Goal: Check status: Check status

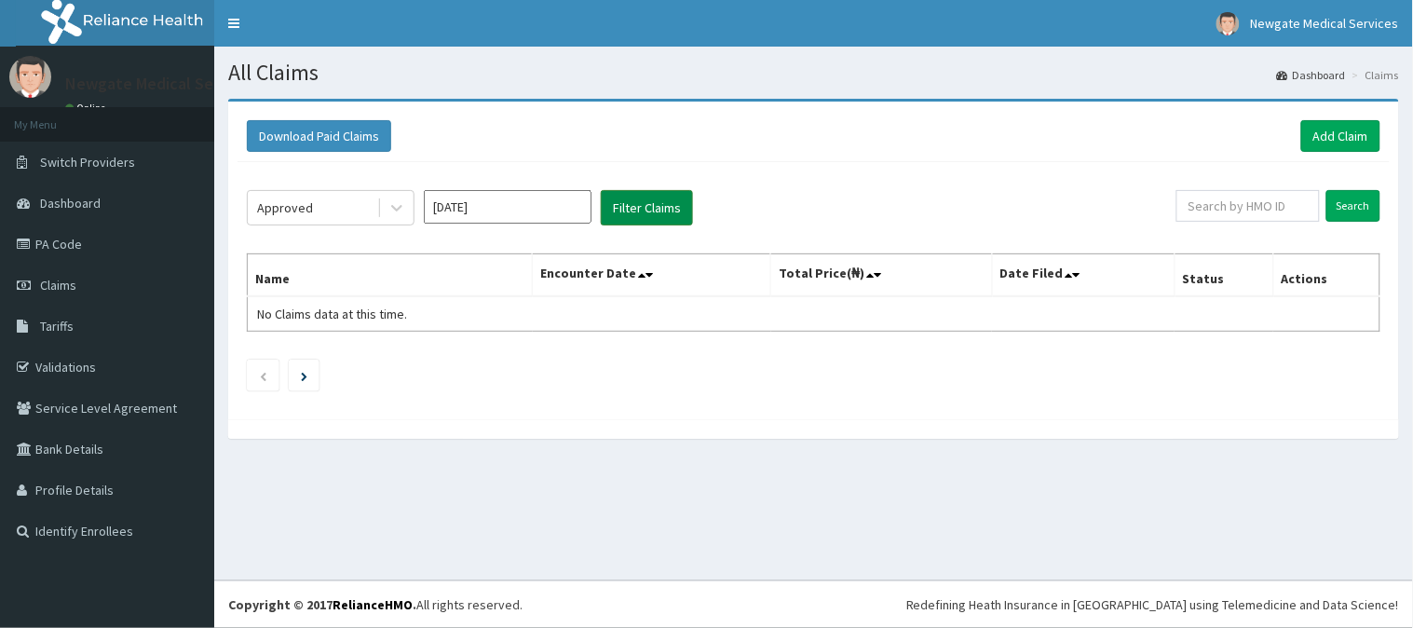
click at [656, 198] on button "Filter Claims" at bounding box center [647, 207] width 92 height 35
click at [664, 201] on button "Filter Claims" at bounding box center [647, 207] width 92 height 35
click at [634, 211] on button "Filter Claims" at bounding box center [647, 207] width 92 height 35
click at [1346, 199] on input "Search" at bounding box center [1354, 206] width 54 height 32
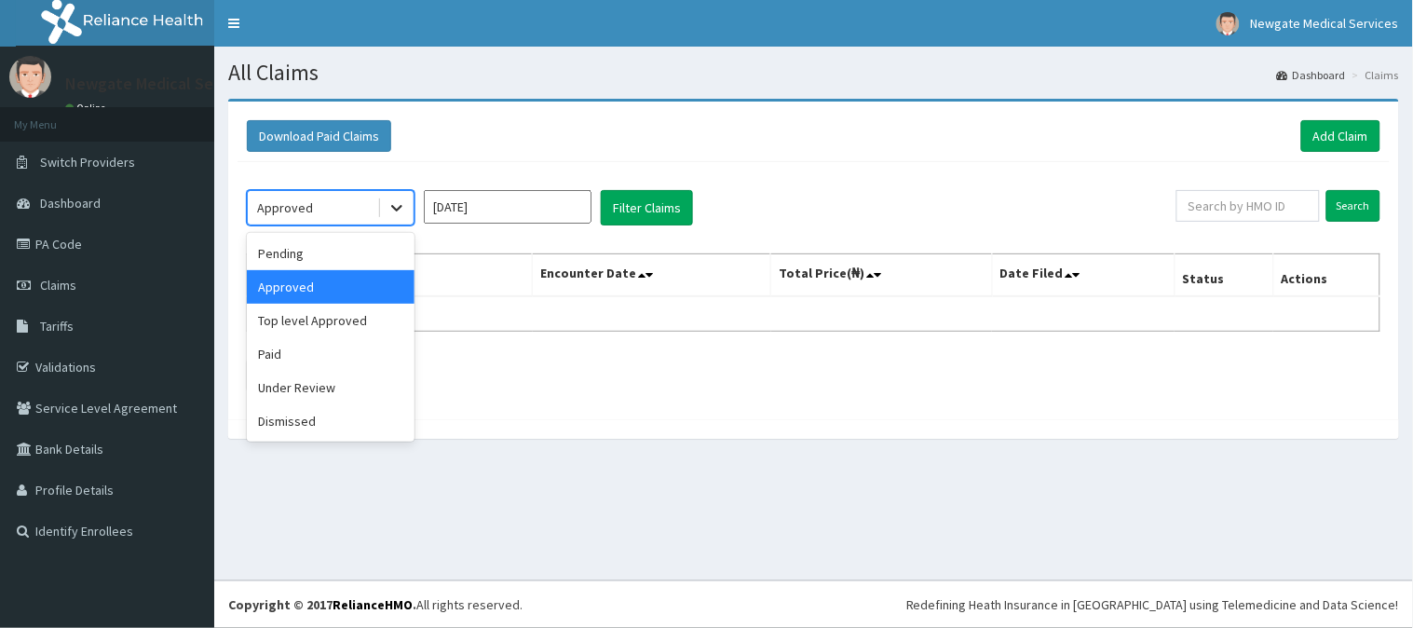
click at [394, 207] on icon at bounding box center [396, 209] width 11 height 7
click at [375, 257] on div "Pending" at bounding box center [331, 254] width 168 height 34
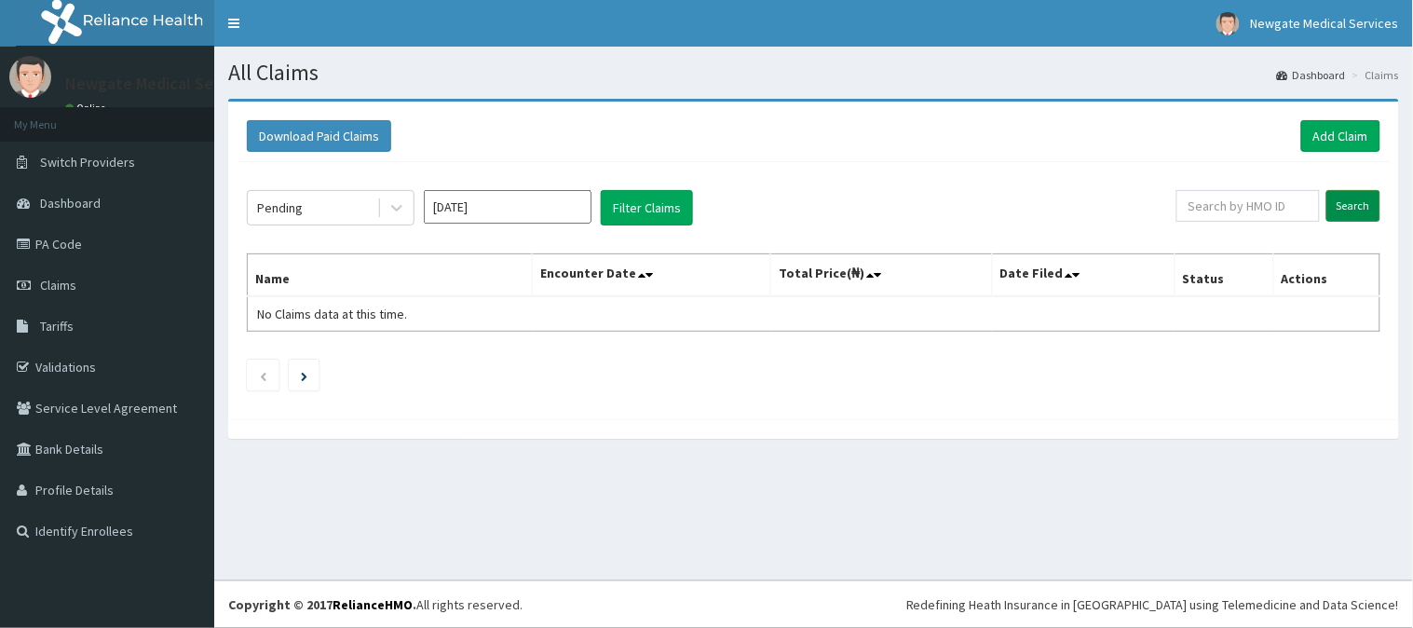
click at [1355, 211] on input "Search" at bounding box center [1354, 206] width 54 height 32
click at [398, 207] on icon at bounding box center [397, 207] width 19 height 19
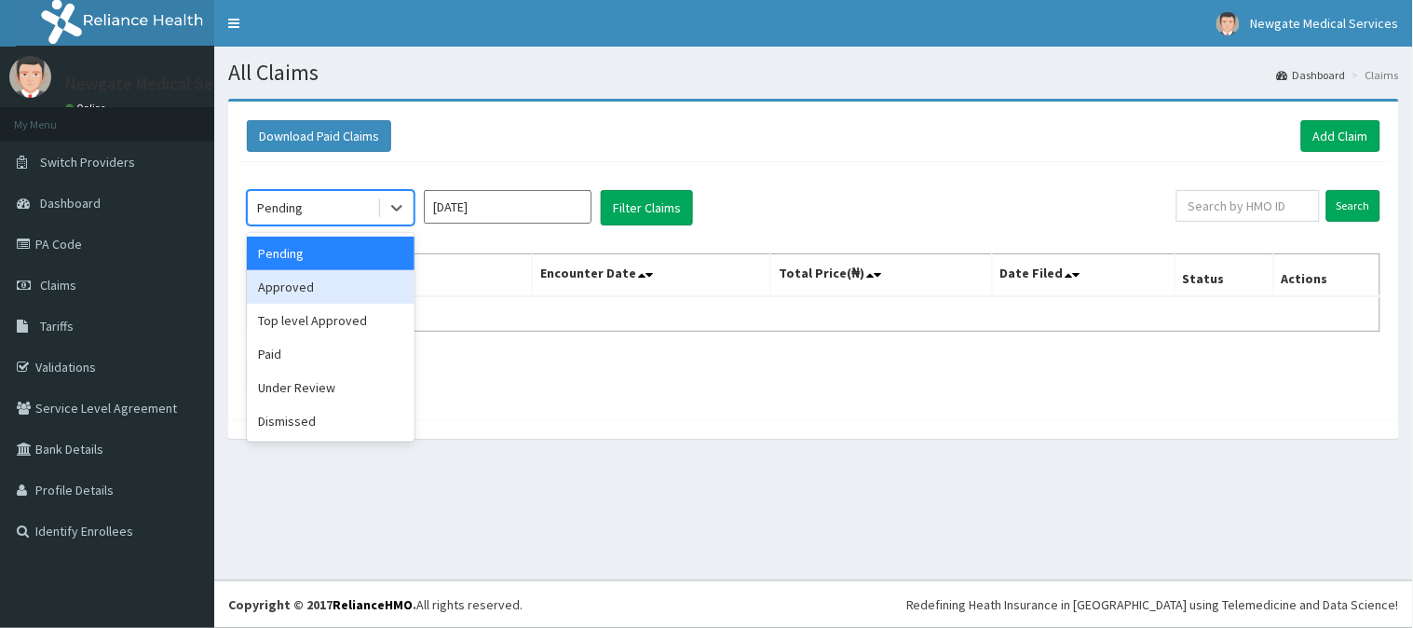
click at [355, 296] on div "Approved" at bounding box center [331, 287] width 168 height 34
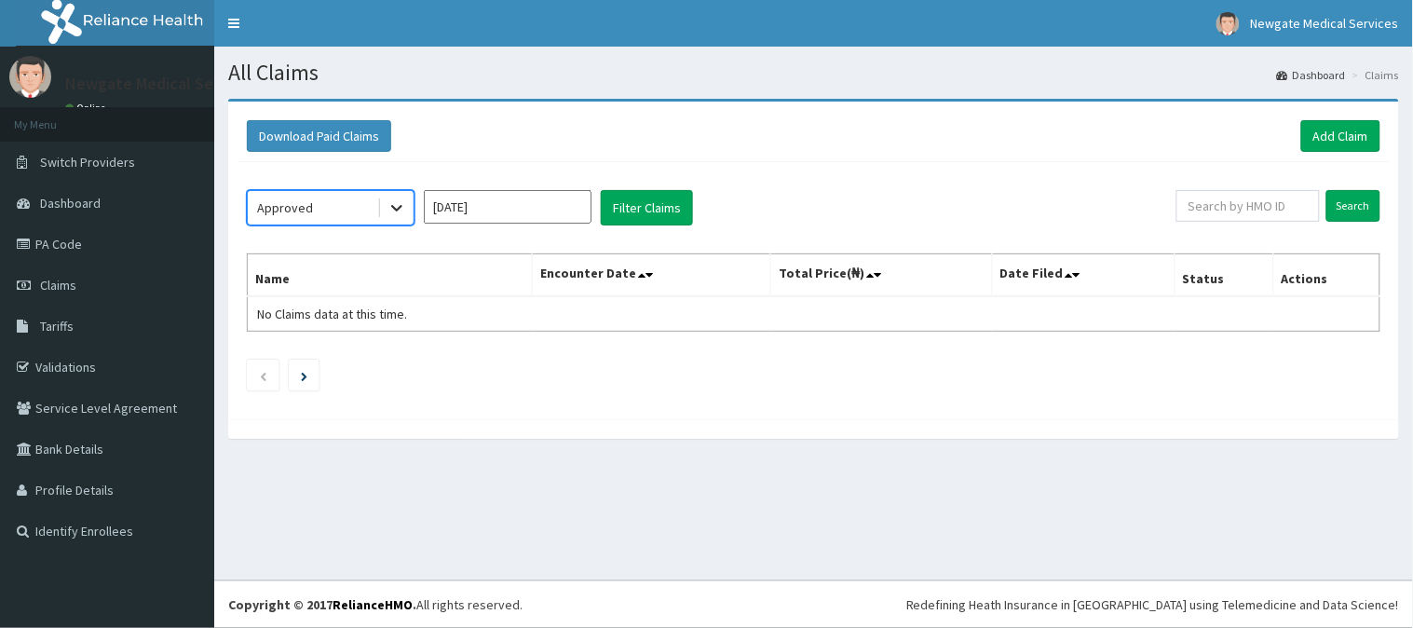
click at [394, 199] on icon at bounding box center [397, 207] width 19 height 19
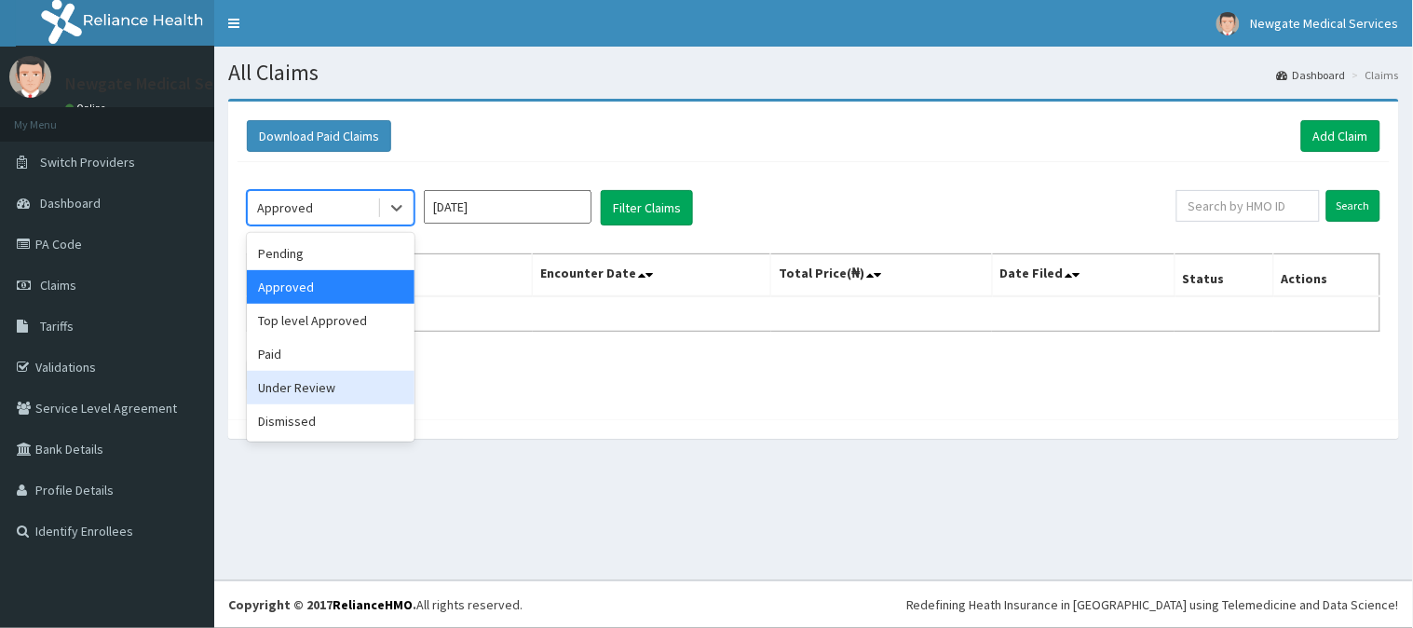
click at [302, 385] on div "Under Review" at bounding box center [331, 388] width 168 height 34
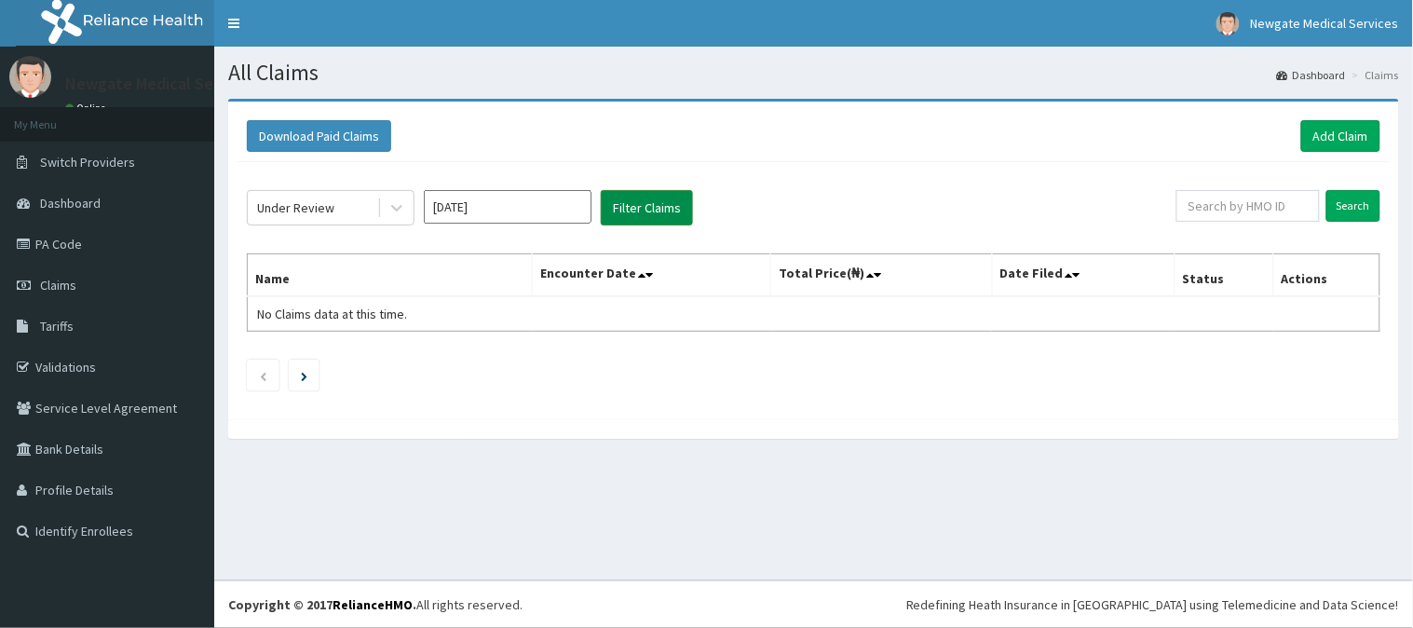
click at [626, 210] on button "Filter Claims" at bounding box center [647, 207] width 92 height 35
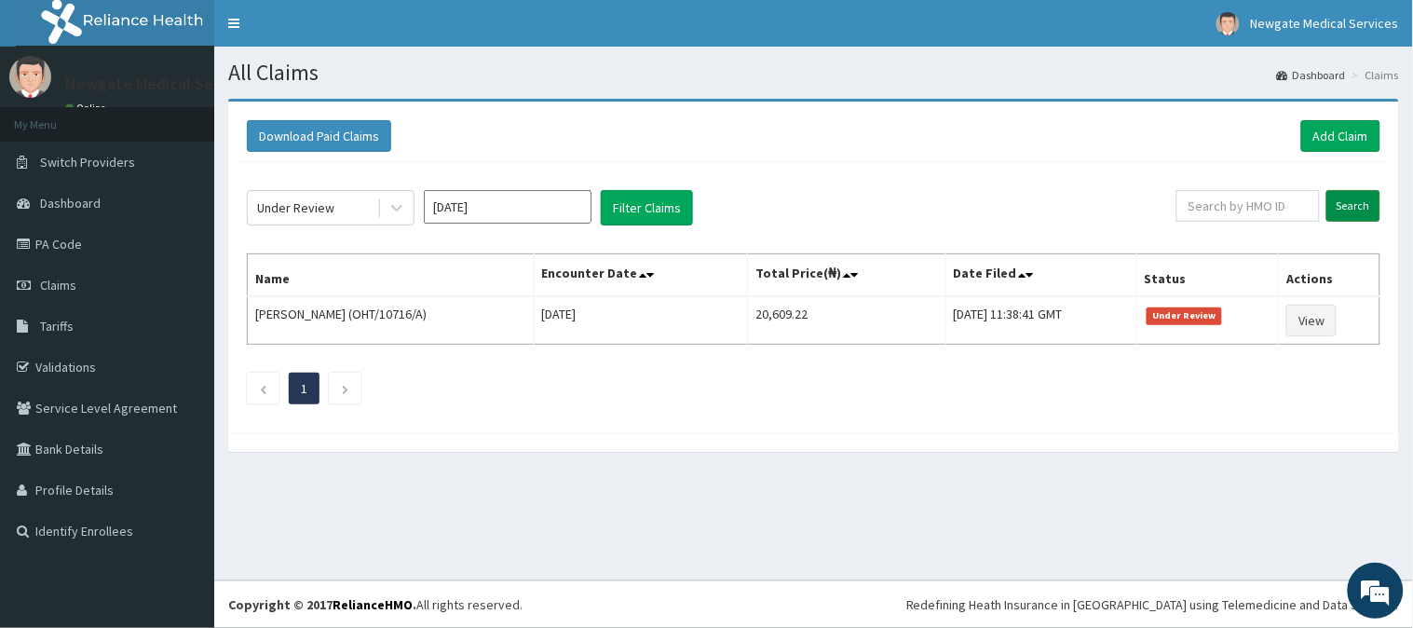
click at [1332, 214] on input "Search" at bounding box center [1354, 206] width 54 height 32
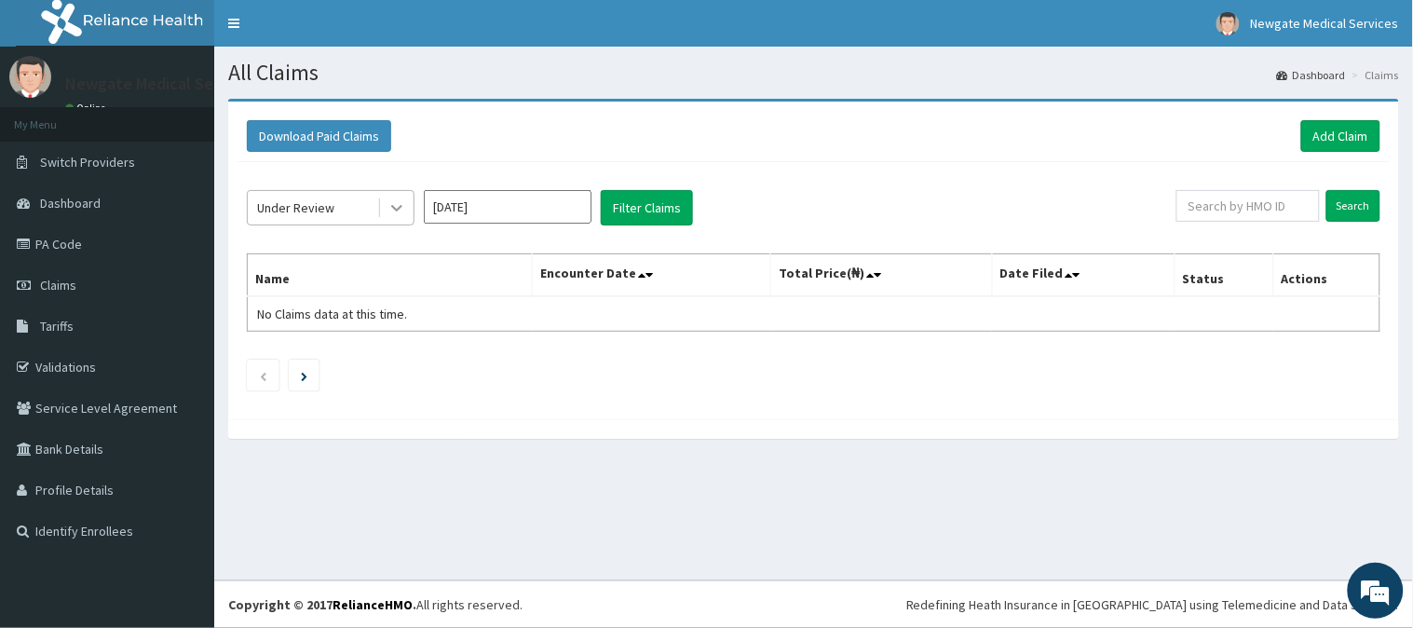
click at [394, 210] on icon at bounding box center [397, 207] width 19 height 19
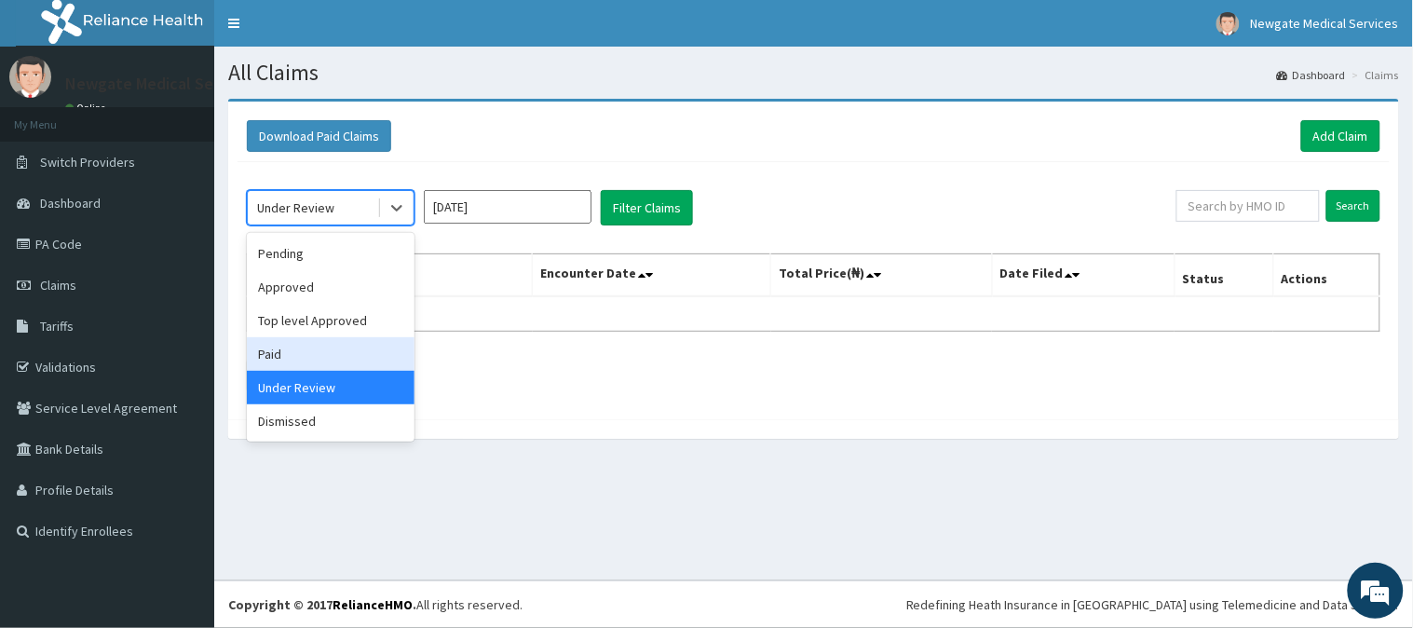
click at [351, 346] on div "Paid" at bounding box center [331, 354] width 168 height 34
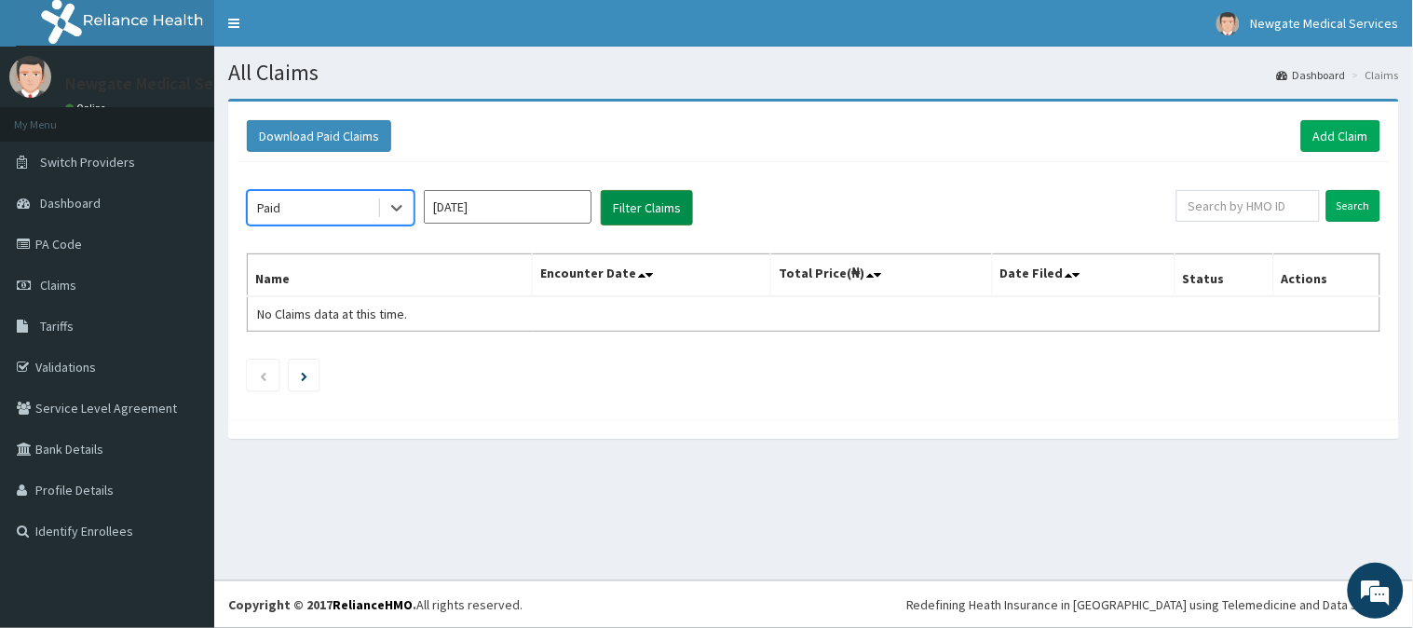
click at [675, 206] on button "Filter Claims" at bounding box center [647, 207] width 92 height 35
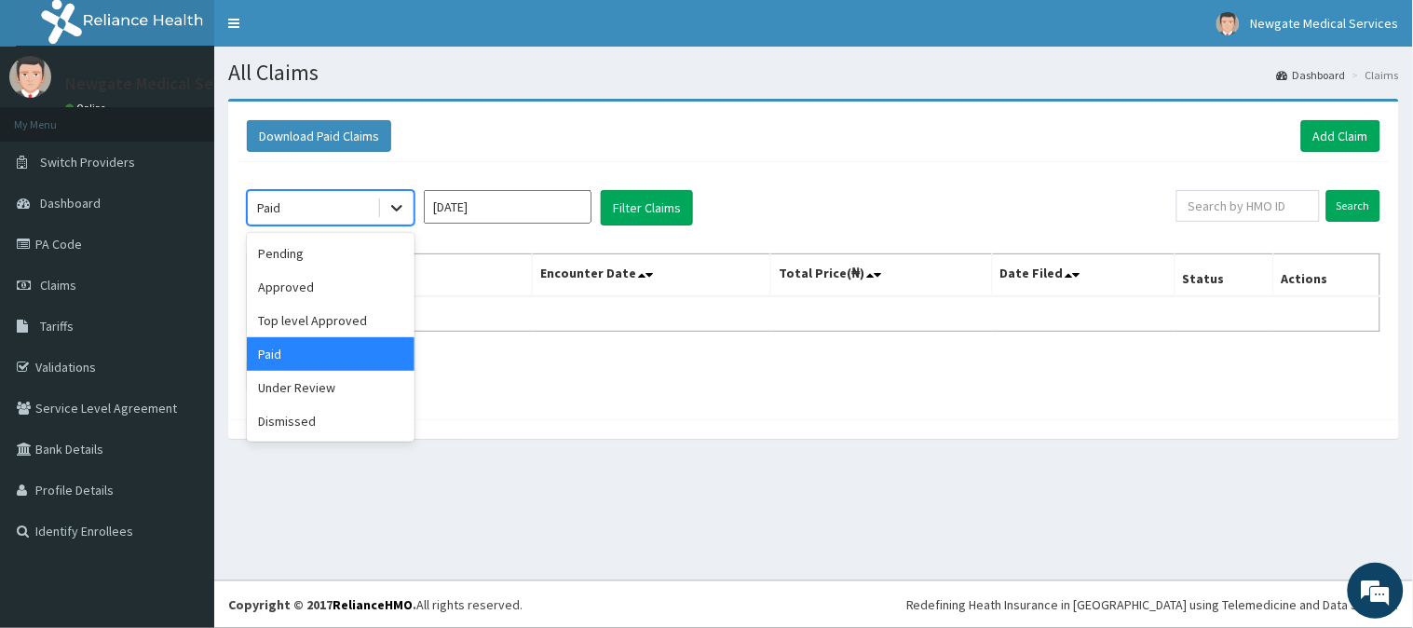
click at [388, 211] on icon at bounding box center [397, 207] width 19 height 19
click at [323, 293] on div "Approved" at bounding box center [331, 287] width 168 height 34
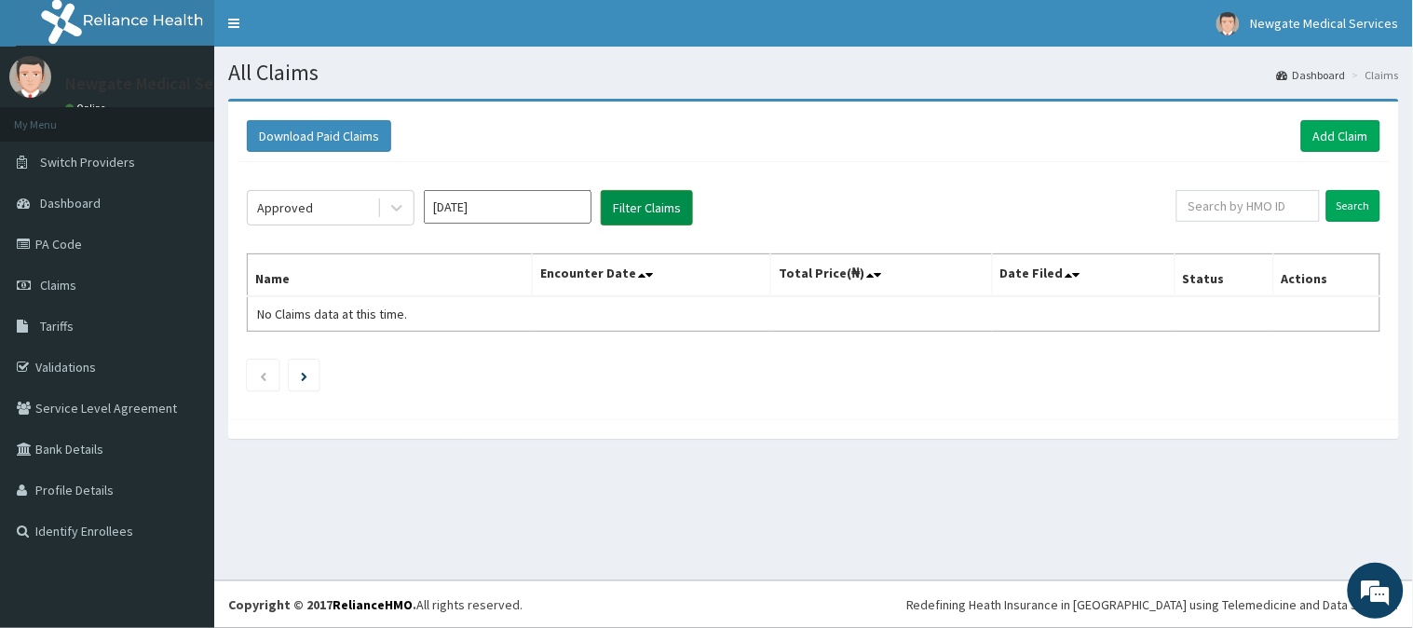
click at [638, 212] on button "Filter Claims" at bounding box center [647, 207] width 92 height 35
click at [640, 211] on button "Filter Claims" at bounding box center [647, 207] width 92 height 35
click at [663, 202] on button "Filter Claims" at bounding box center [647, 207] width 92 height 35
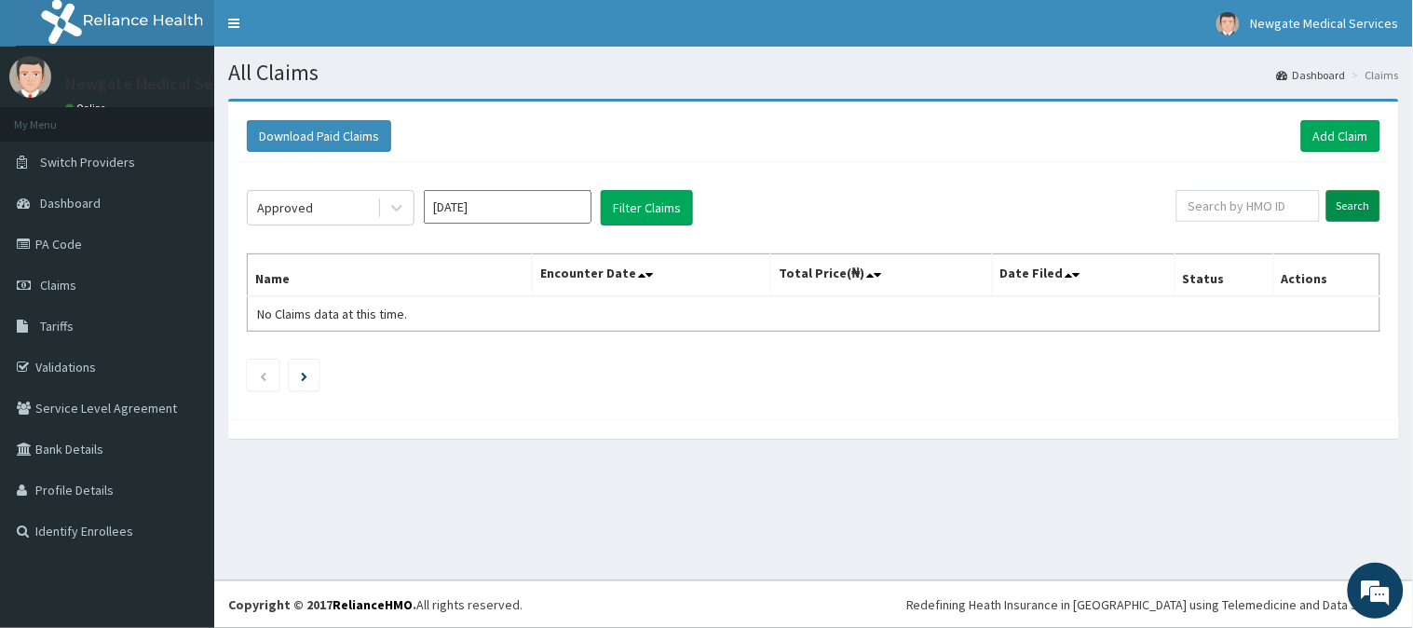
click at [1352, 216] on input "Search" at bounding box center [1354, 206] width 54 height 32
click at [663, 196] on button "Filter Claims" at bounding box center [647, 207] width 92 height 35
click at [653, 209] on button "Filter Claims" at bounding box center [647, 207] width 92 height 35
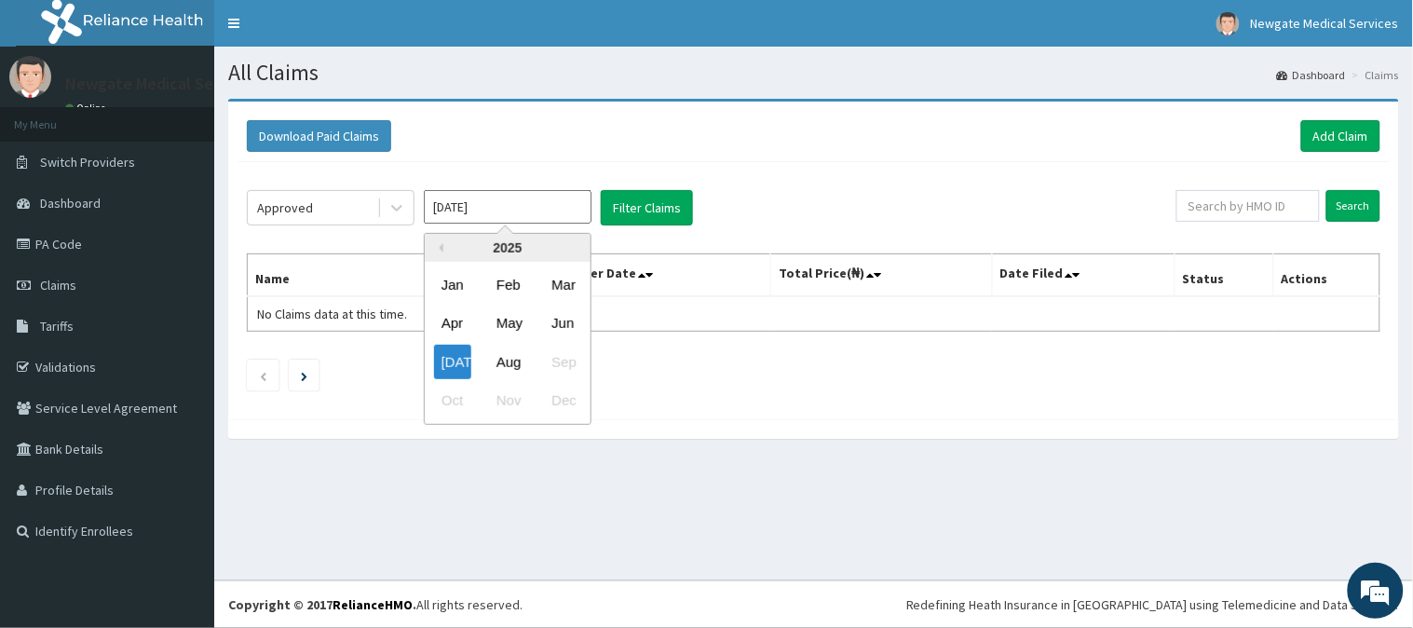
click at [512, 200] on input "[DATE]" at bounding box center [508, 207] width 168 height 34
click at [449, 361] on div "[DATE]" at bounding box center [452, 362] width 37 height 34
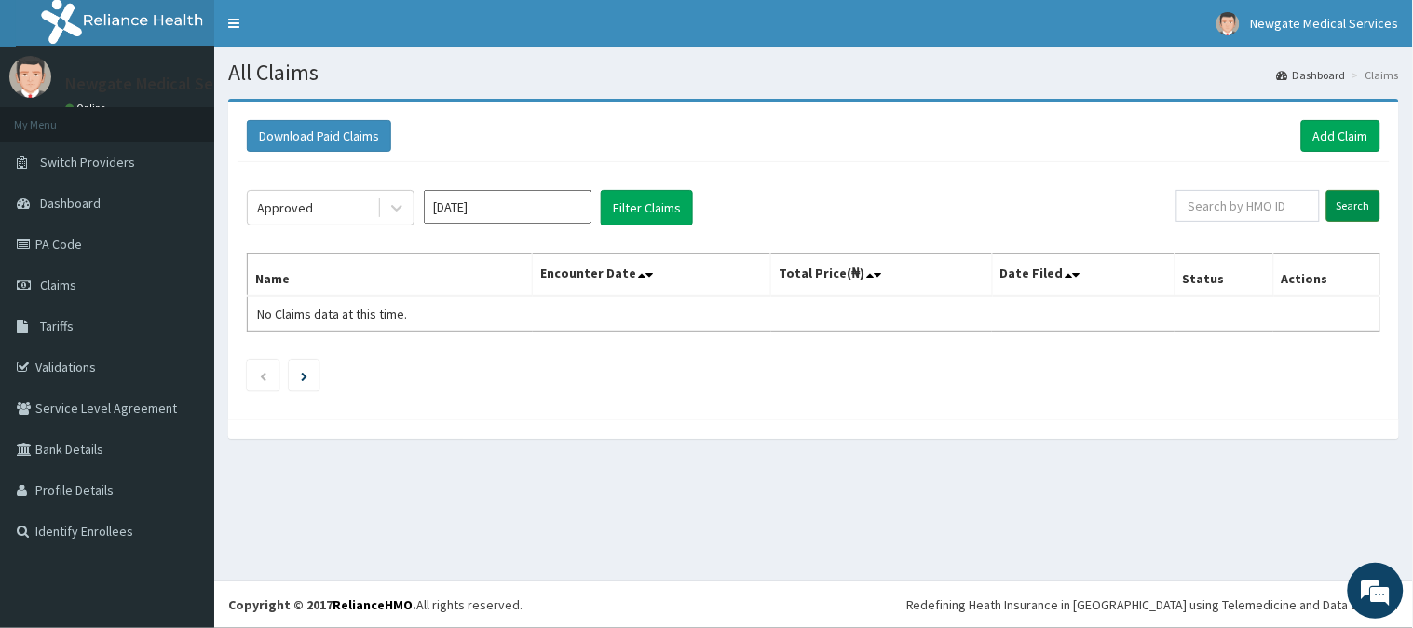
click at [1339, 202] on input "Search" at bounding box center [1354, 206] width 54 height 32
click at [637, 199] on button "Filter Claims" at bounding box center [647, 207] width 92 height 35
drag, startPoint x: 637, startPoint y: 199, endPoint x: 609, endPoint y: 275, distance: 80.5
click at [609, 277] on th "Encounter Date" at bounding box center [652, 275] width 239 height 43
click at [638, 205] on button "Filter Claims" at bounding box center [647, 207] width 92 height 35
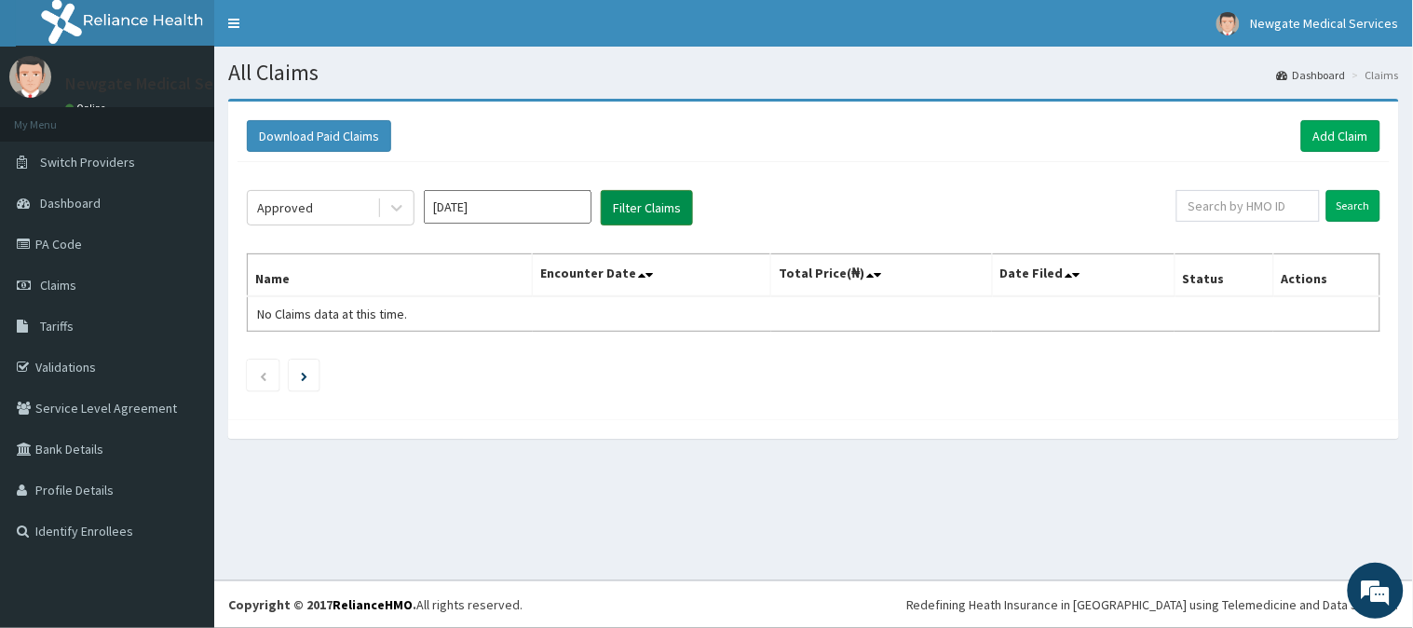
click at [645, 216] on button "Filter Claims" at bounding box center [647, 207] width 92 height 35
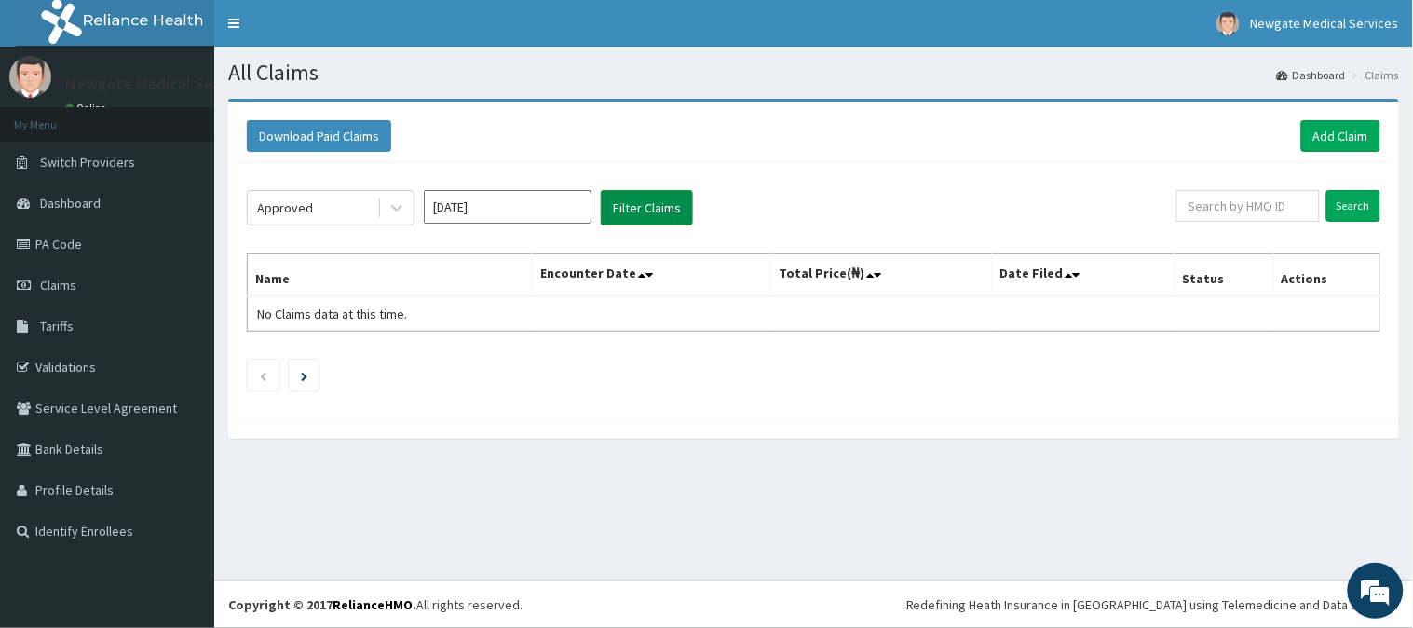
click at [645, 216] on button "Filter Claims" at bounding box center [647, 207] width 92 height 35
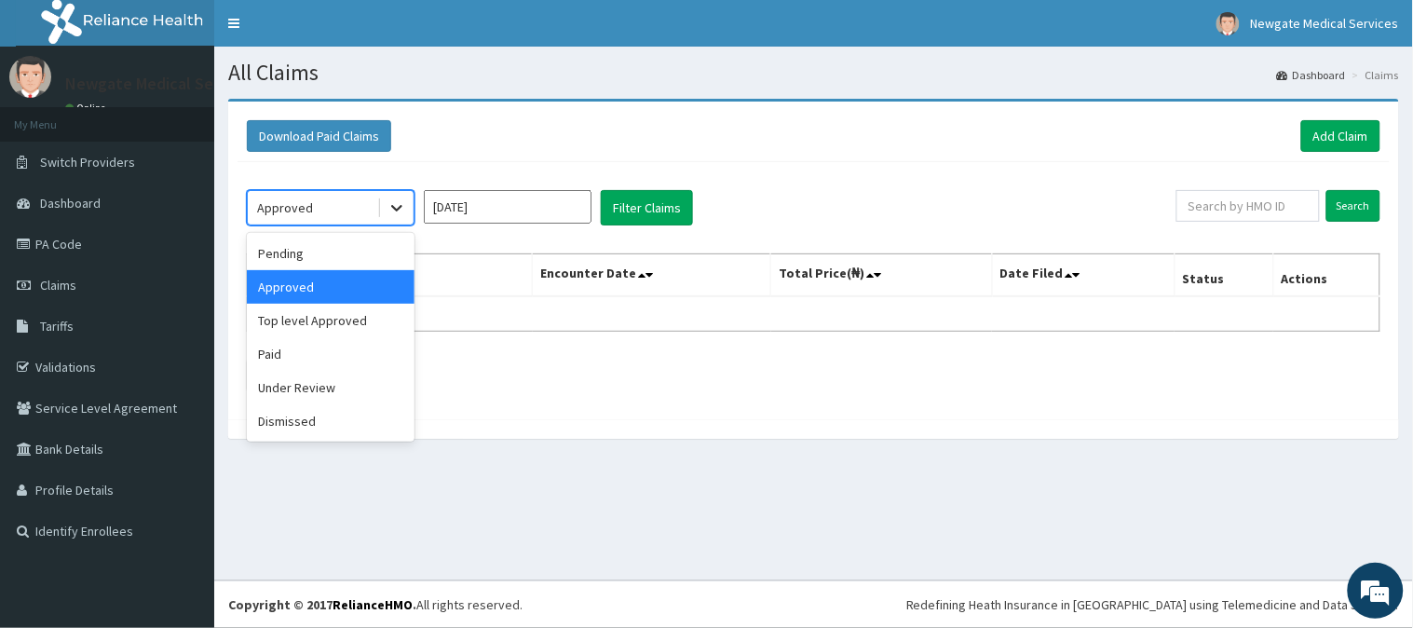
click at [402, 214] on icon at bounding box center [397, 207] width 19 height 19
click at [321, 419] on div "Dismissed" at bounding box center [331, 421] width 168 height 34
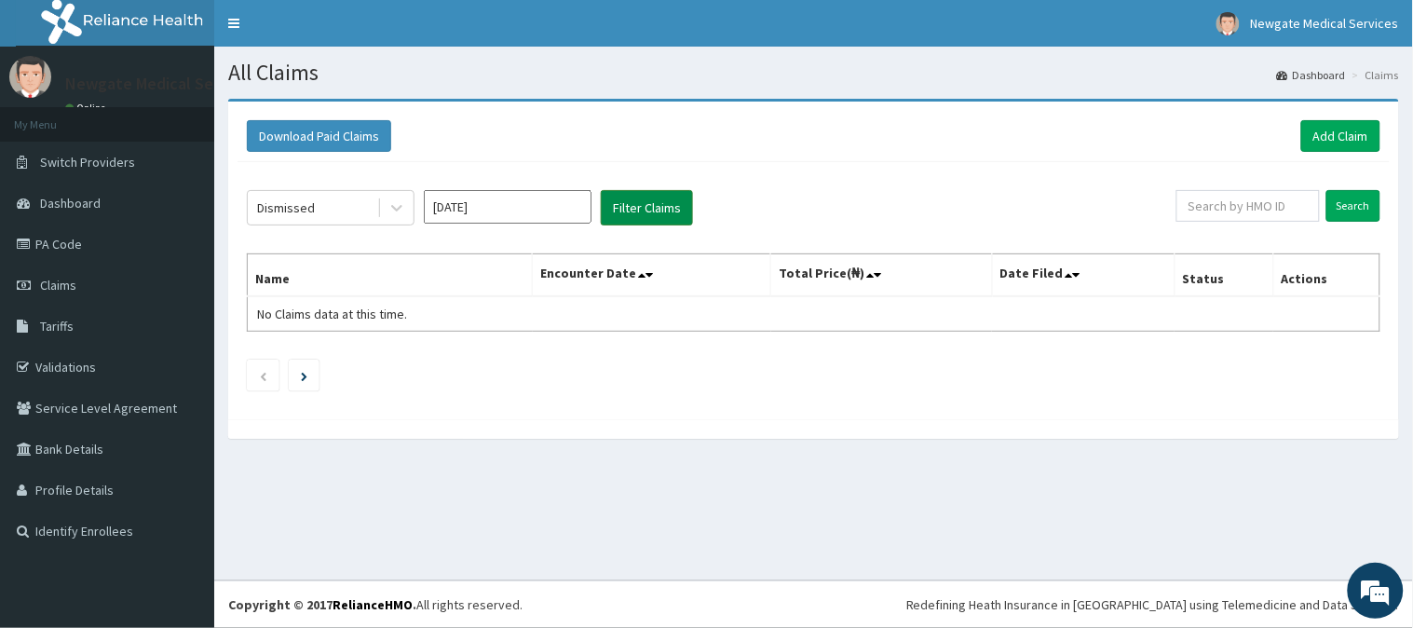
click at [634, 216] on button "Filter Claims" at bounding box center [647, 207] width 92 height 35
click at [1336, 210] on input "Search" at bounding box center [1354, 206] width 54 height 32
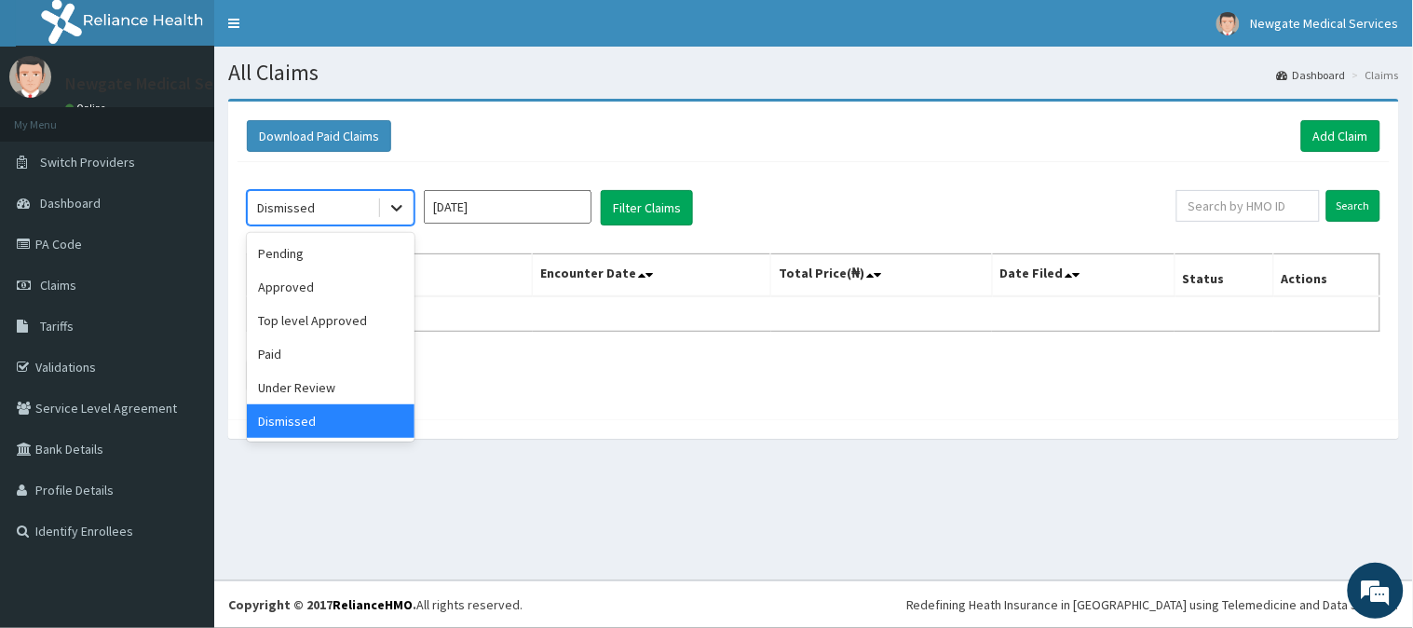
click at [412, 211] on div at bounding box center [397, 208] width 34 height 34
click at [350, 280] on div "Approved" at bounding box center [331, 287] width 168 height 34
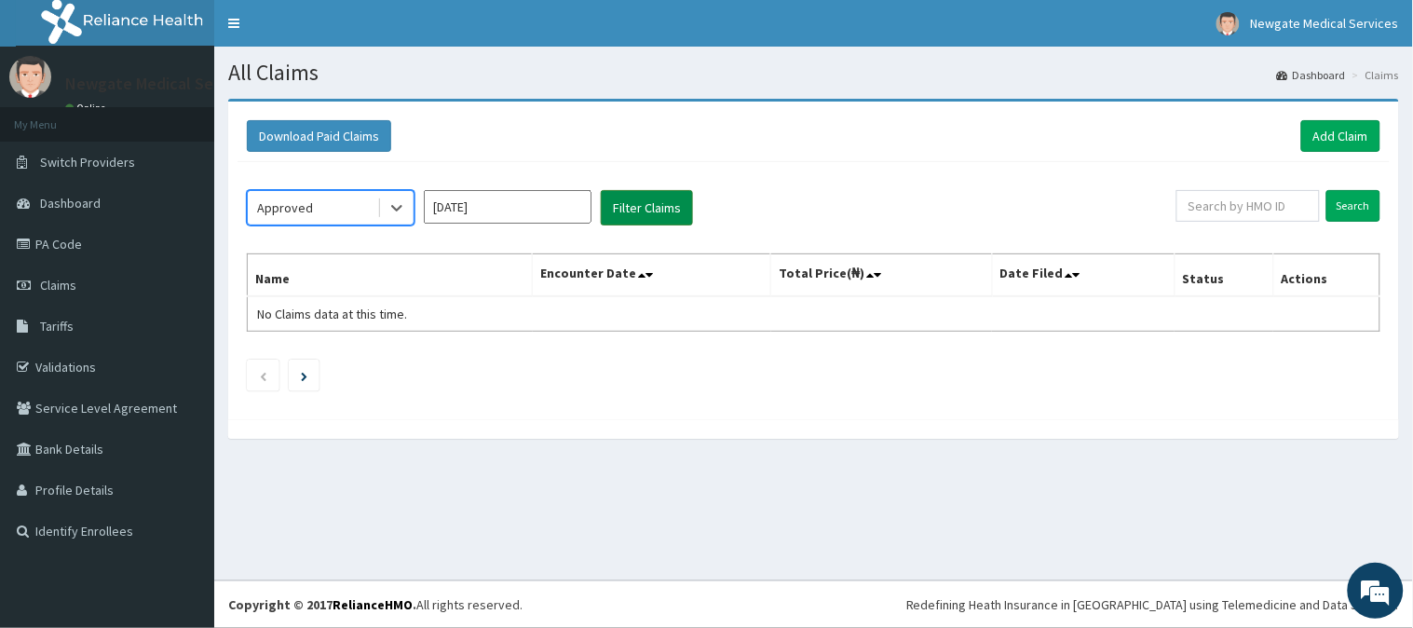
click at [648, 198] on button "Filter Claims" at bounding box center [647, 207] width 92 height 35
click at [1368, 209] on input "Search" at bounding box center [1354, 206] width 54 height 32
click at [1349, 210] on input "Search" at bounding box center [1354, 206] width 54 height 32
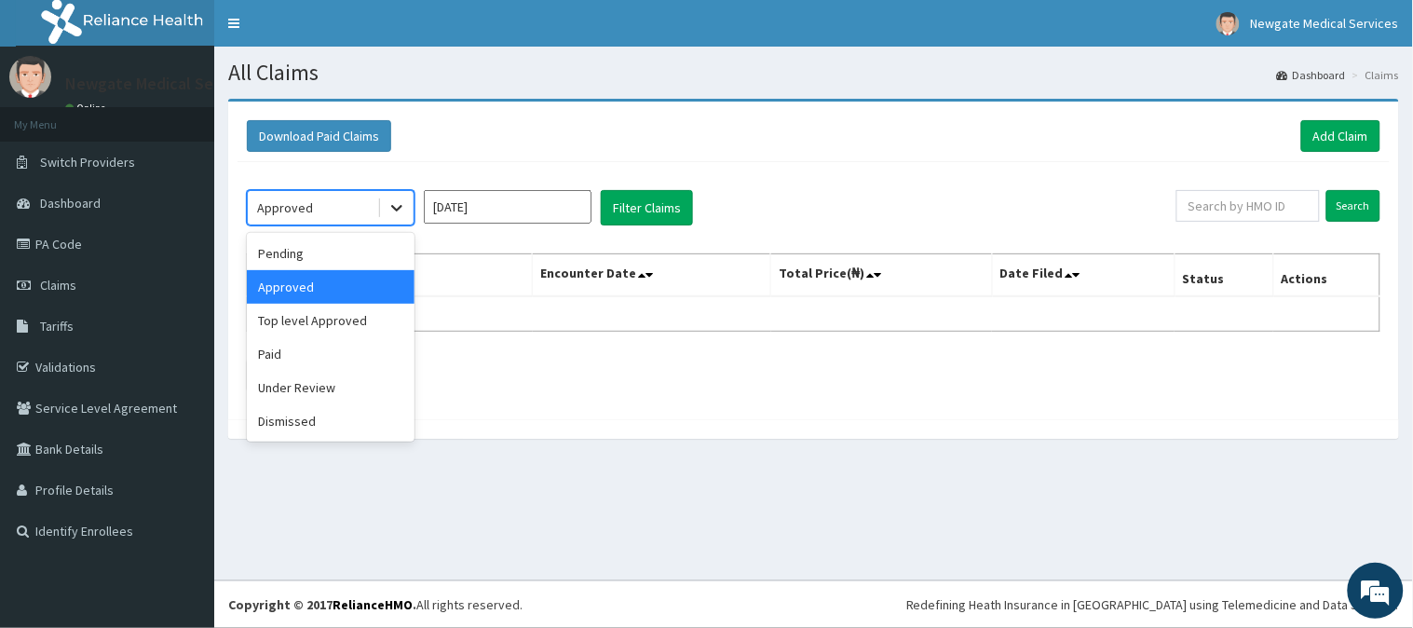
click at [388, 209] on icon at bounding box center [397, 207] width 19 height 19
click at [350, 346] on div "Paid" at bounding box center [331, 354] width 168 height 34
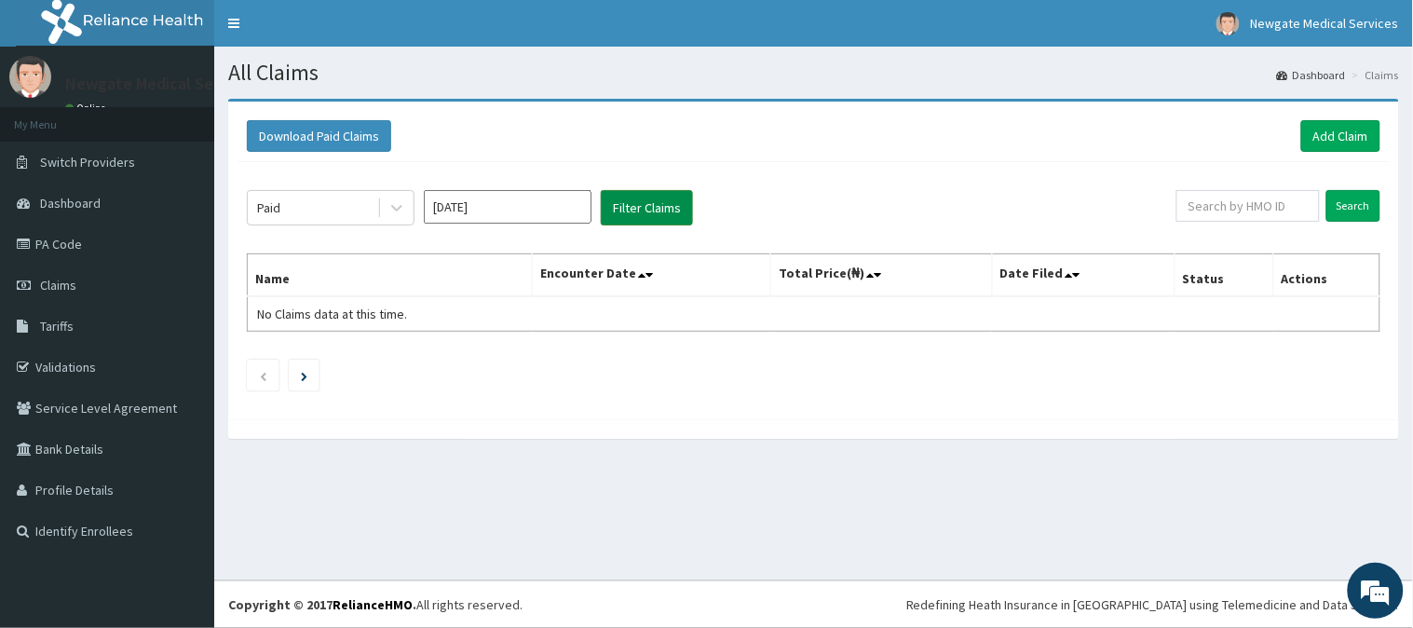
click at [617, 211] on button "Filter Claims" at bounding box center [647, 207] width 92 height 35
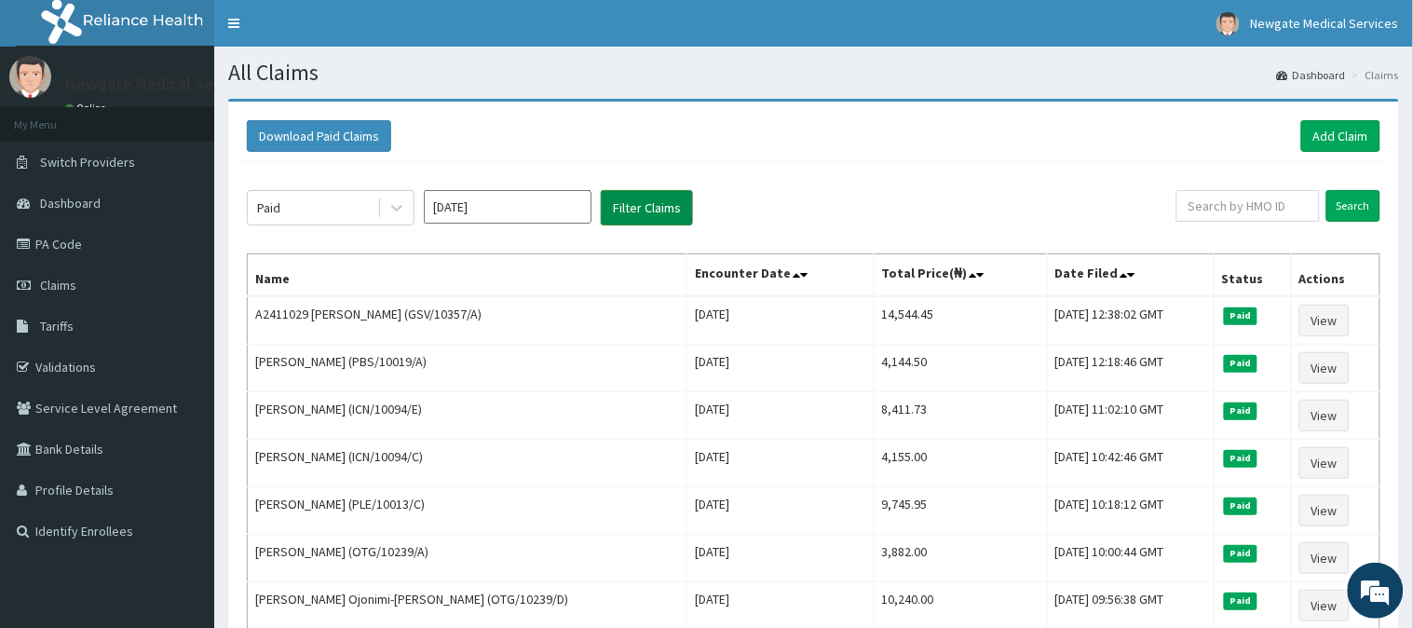
click at [617, 211] on button "Filter Claims" at bounding box center [647, 207] width 92 height 35
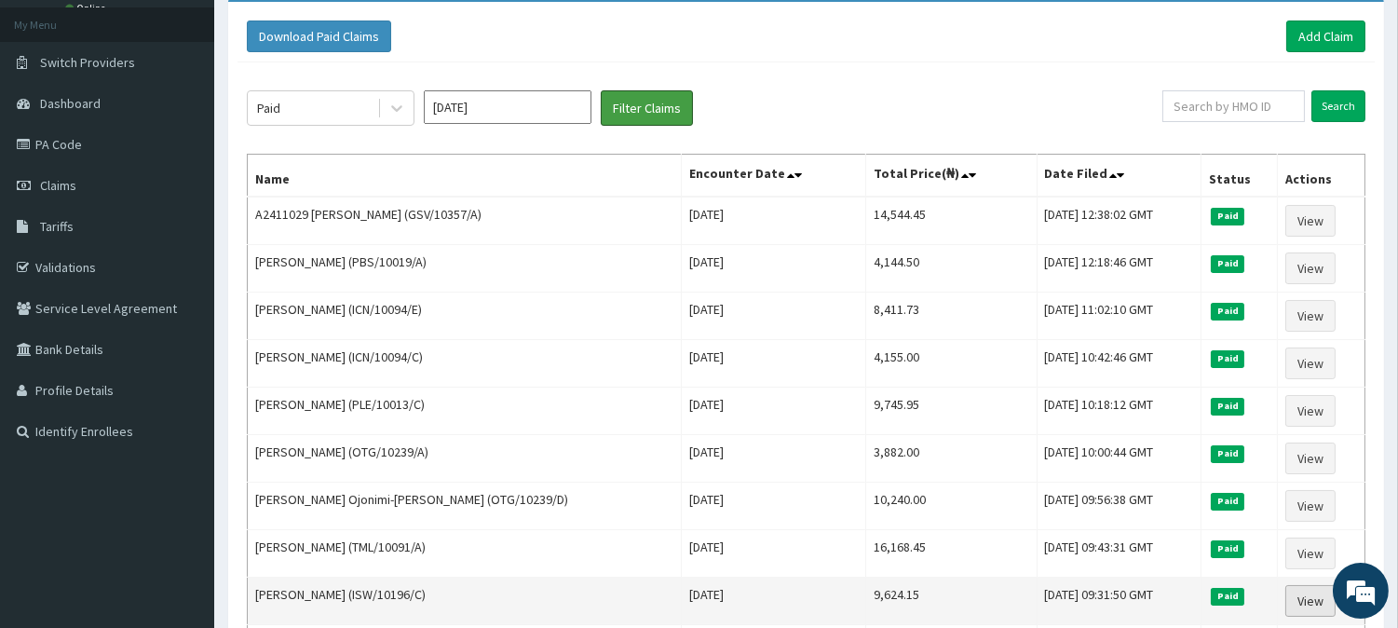
scroll to position [70, 0]
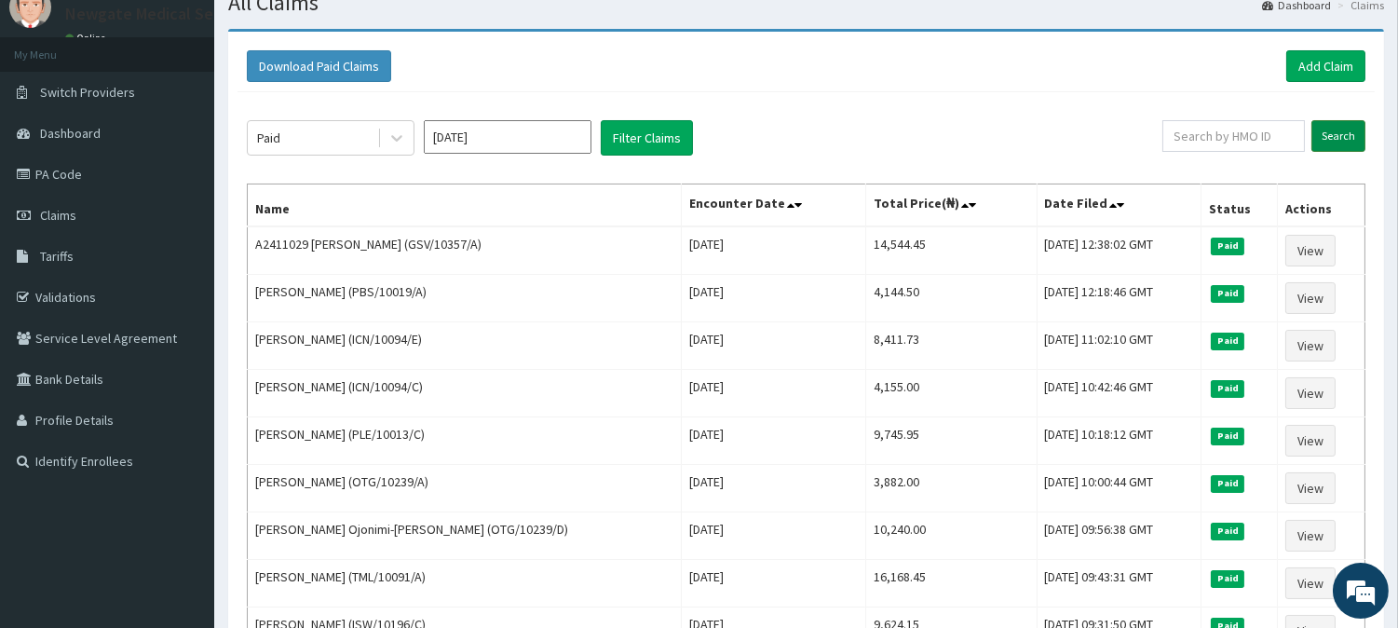
click at [1334, 124] on input "Search" at bounding box center [1339, 136] width 54 height 32
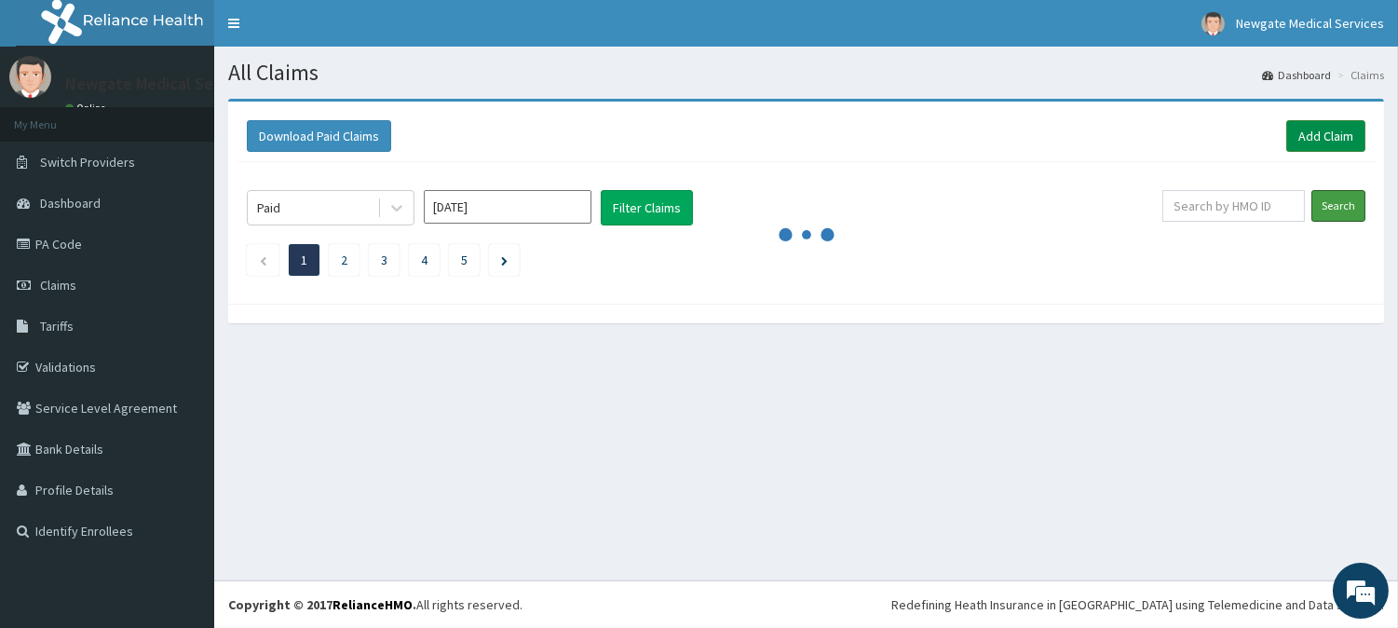
scroll to position [0, 0]
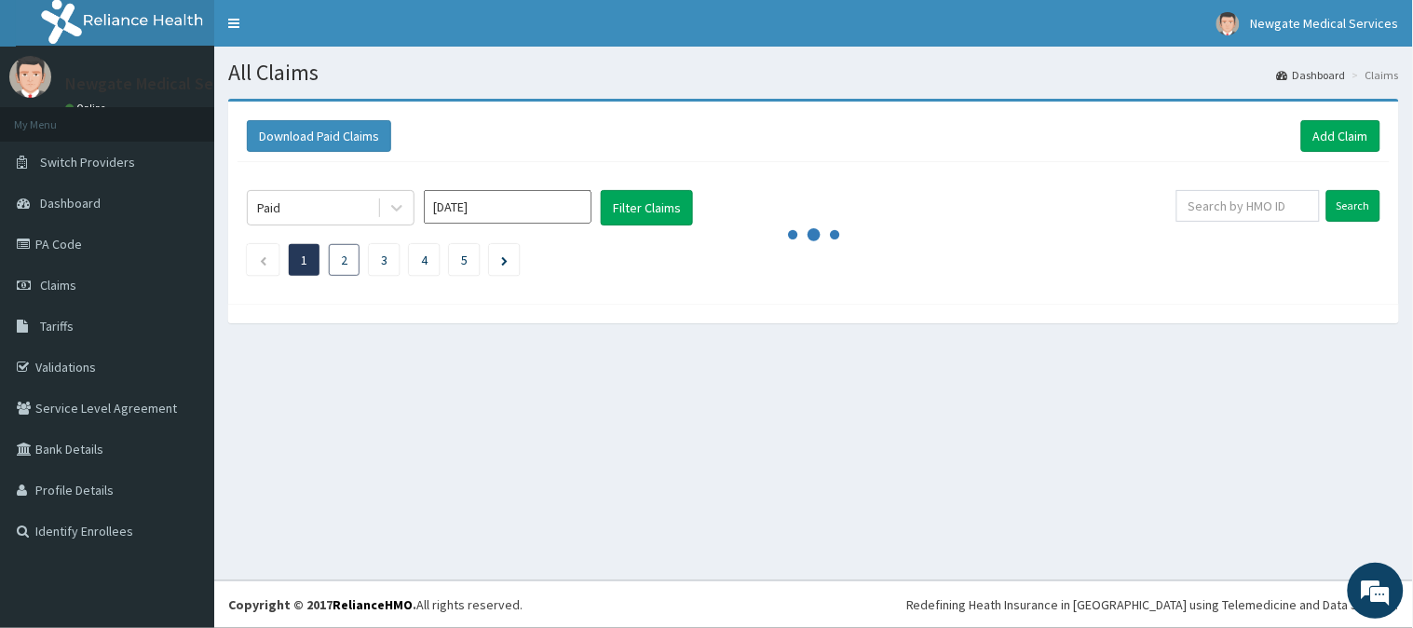
click at [343, 265] on link "2" at bounding box center [344, 260] width 7 height 17
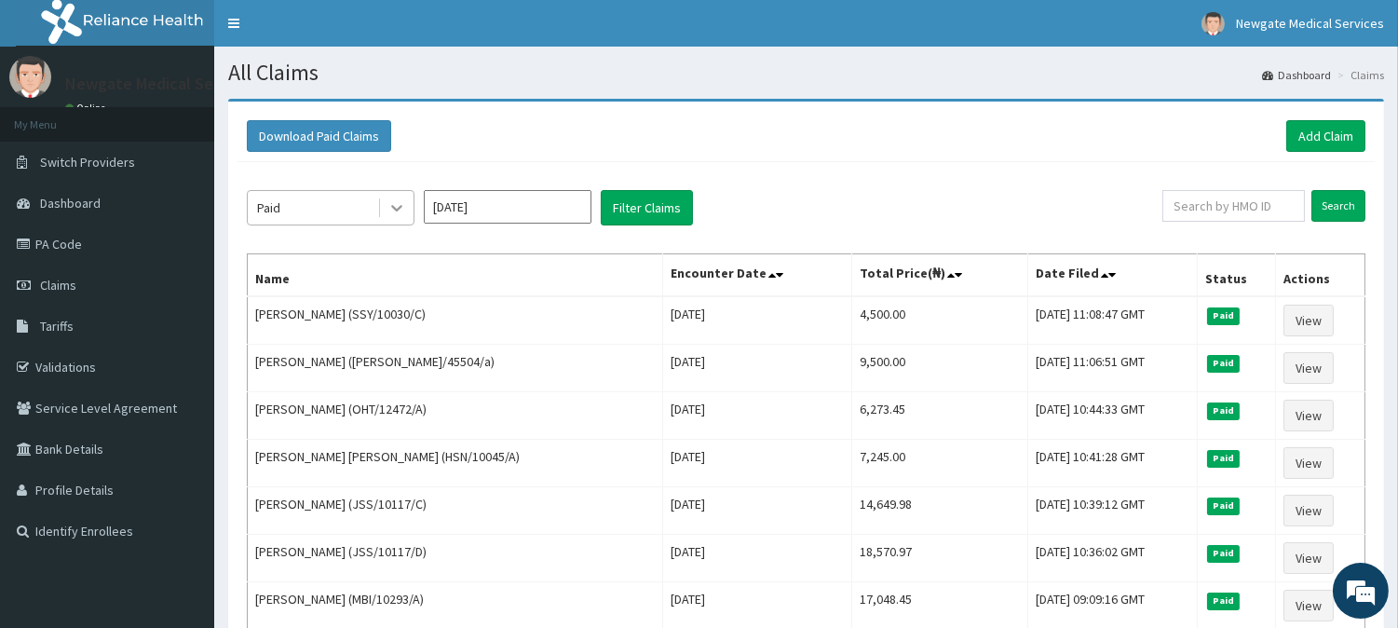
click at [404, 217] on div at bounding box center [397, 208] width 34 height 34
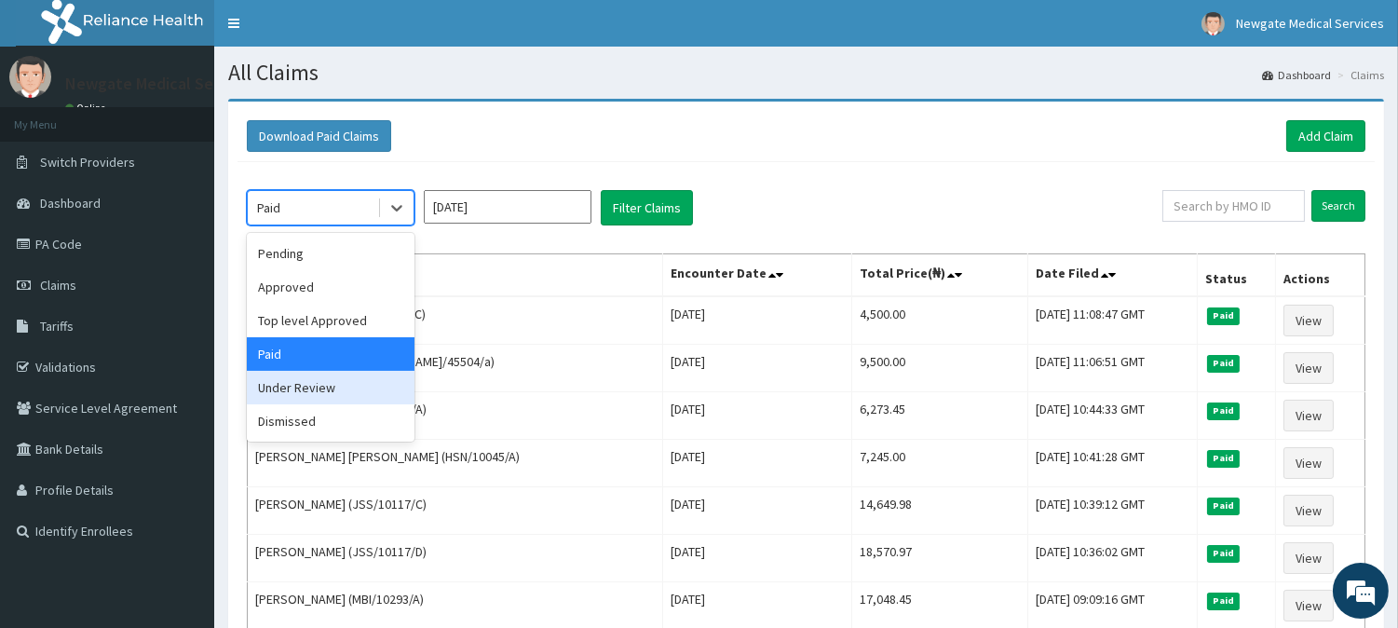
click at [326, 393] on div "Under Review" at bounding box center [331, 388] width 168 height 34
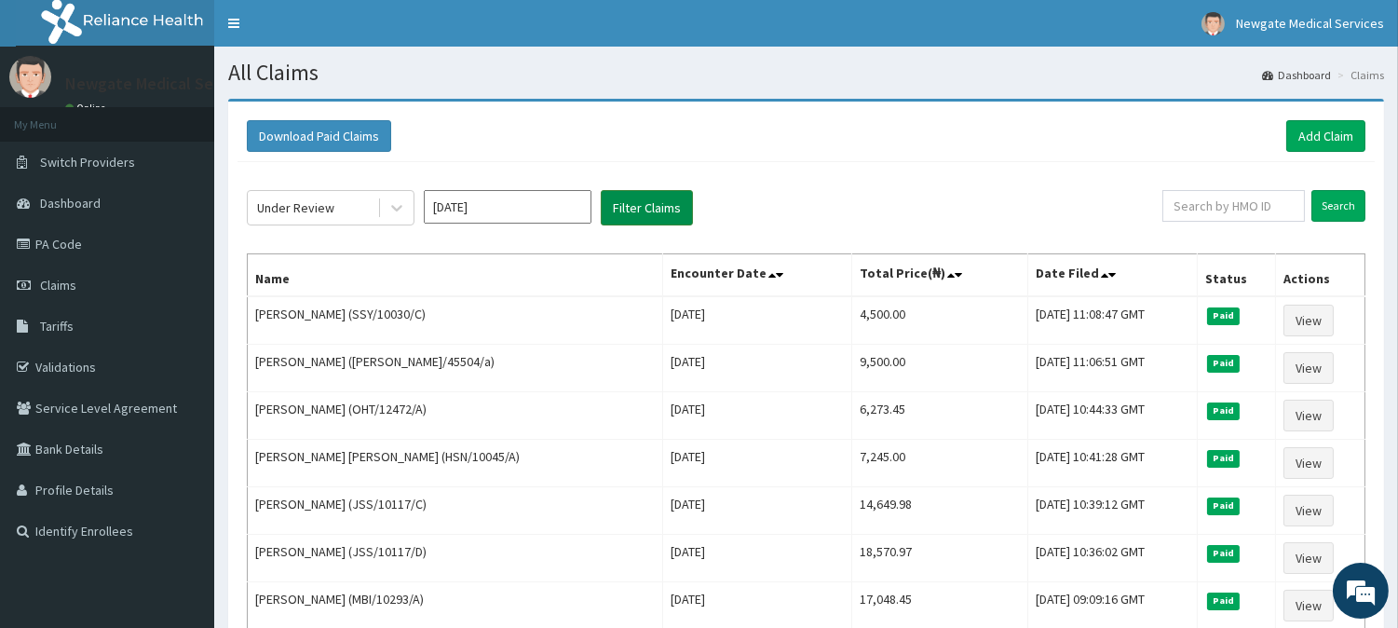
click at [675, 219] on button "Filter Claims" at bounding box center [647, 207] width 92 height 35
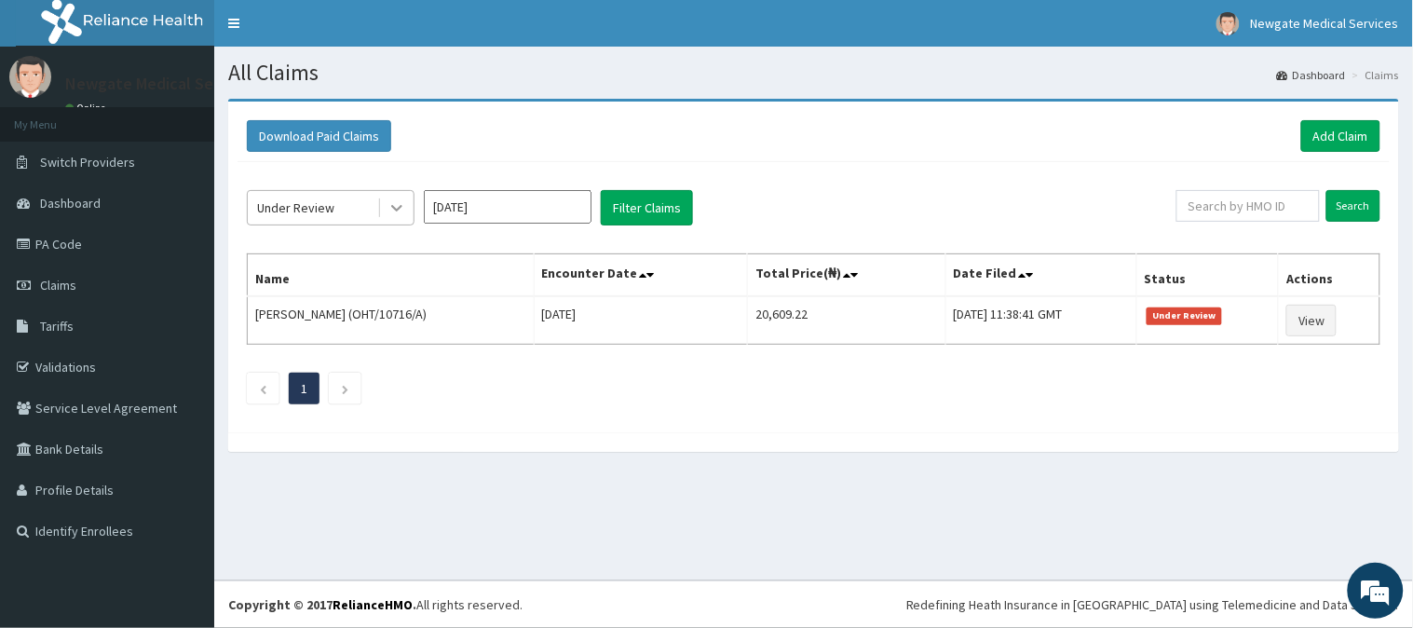
click at [401, 218] on div at bounding box center [397, 208] width 34 height 34
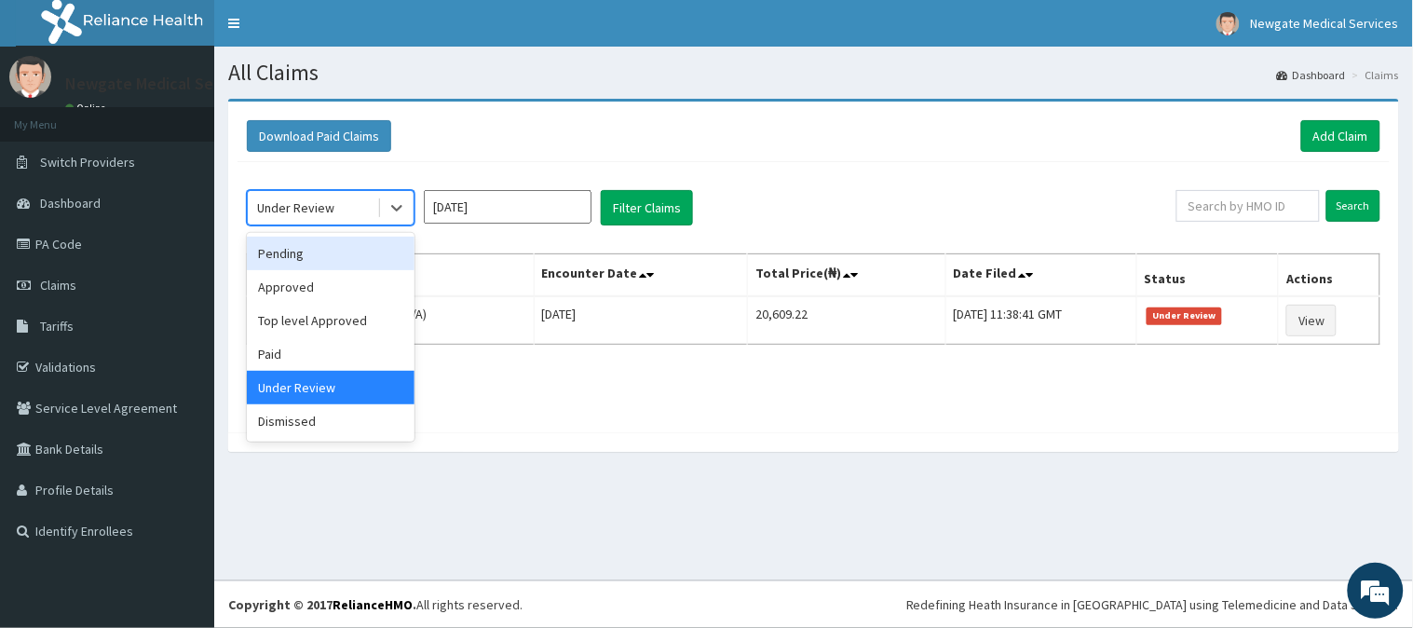
click at [327, 257] on div "Pending" at bounding box center [331, 254] width 168 height 34
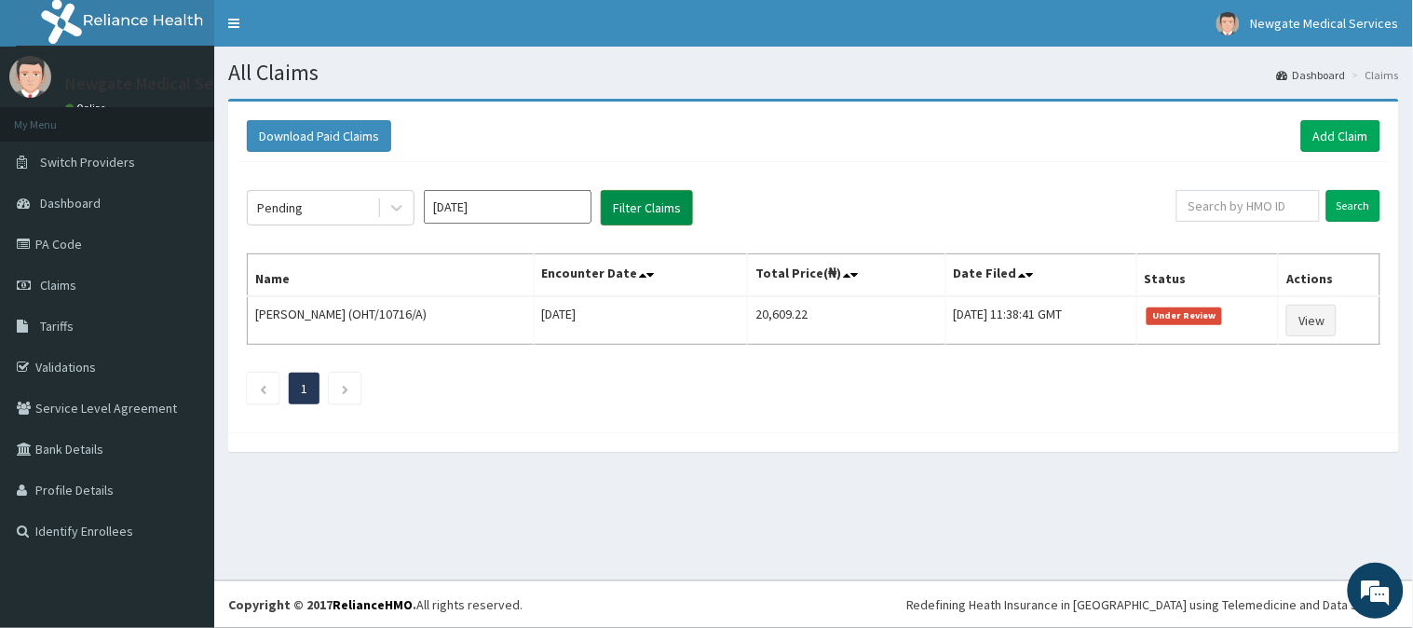
click at [621, 214] on button "Filter Claims" at bounding box center [647, 207] width 92 height 35
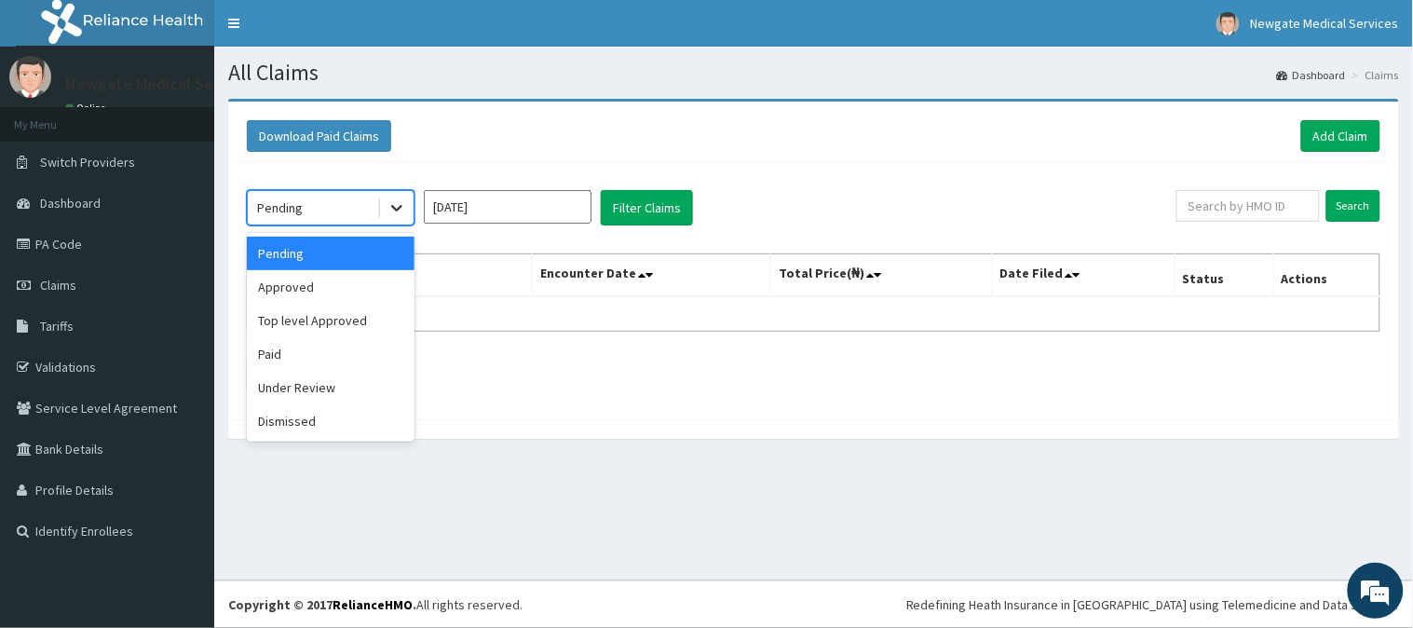
click at [391, 207] on icon at bounding box center [397, 207] width 19 height 19
click at [357, 331] on div "Top level Approved" at bounding box center [331, 321] width 168 height 34
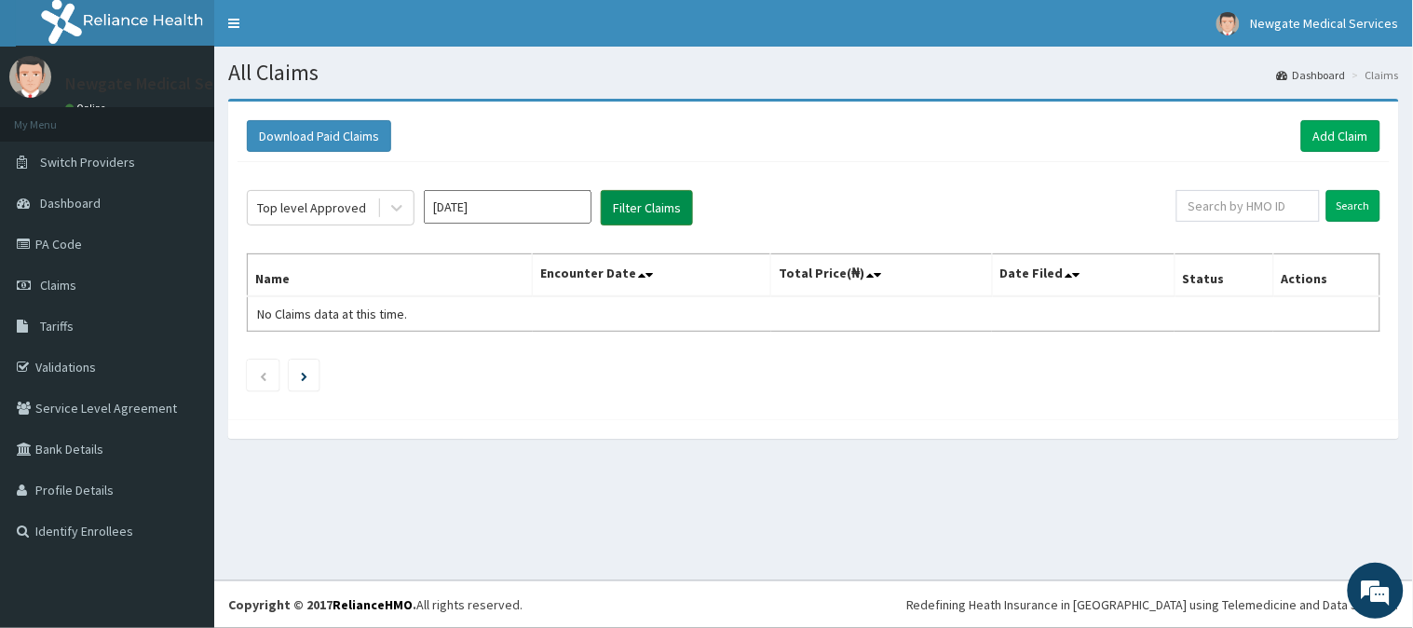
click at [648, 209] on button "Filter Claims" at bounding box center [647, 207] width 92 height 35
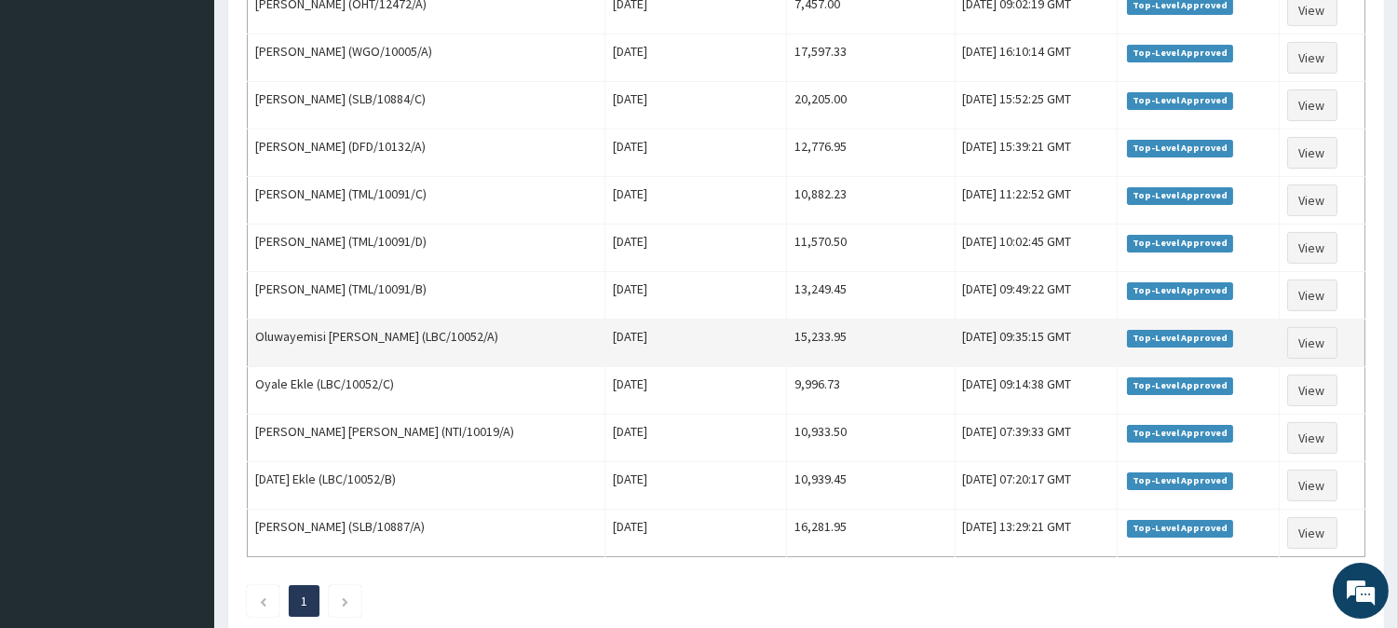
scroll to position [756, 0]
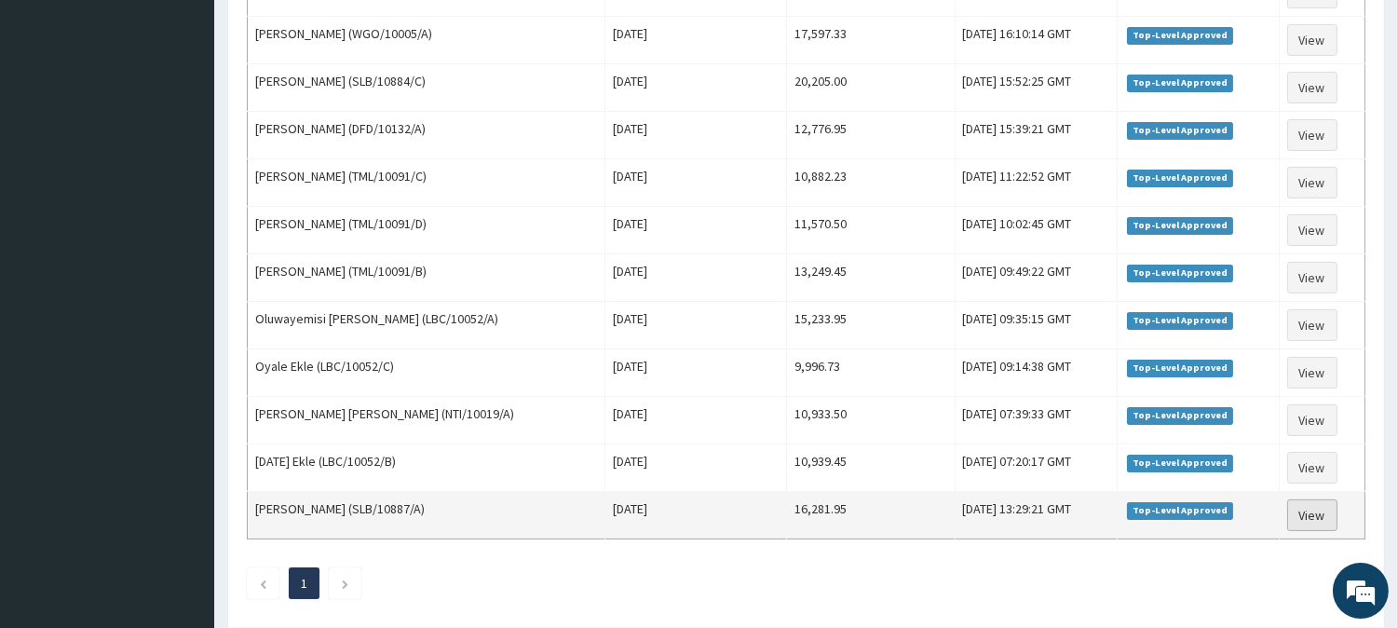
click at [1316, 528] on link "View" at bounding box center [1313, 515] width 50 height 32
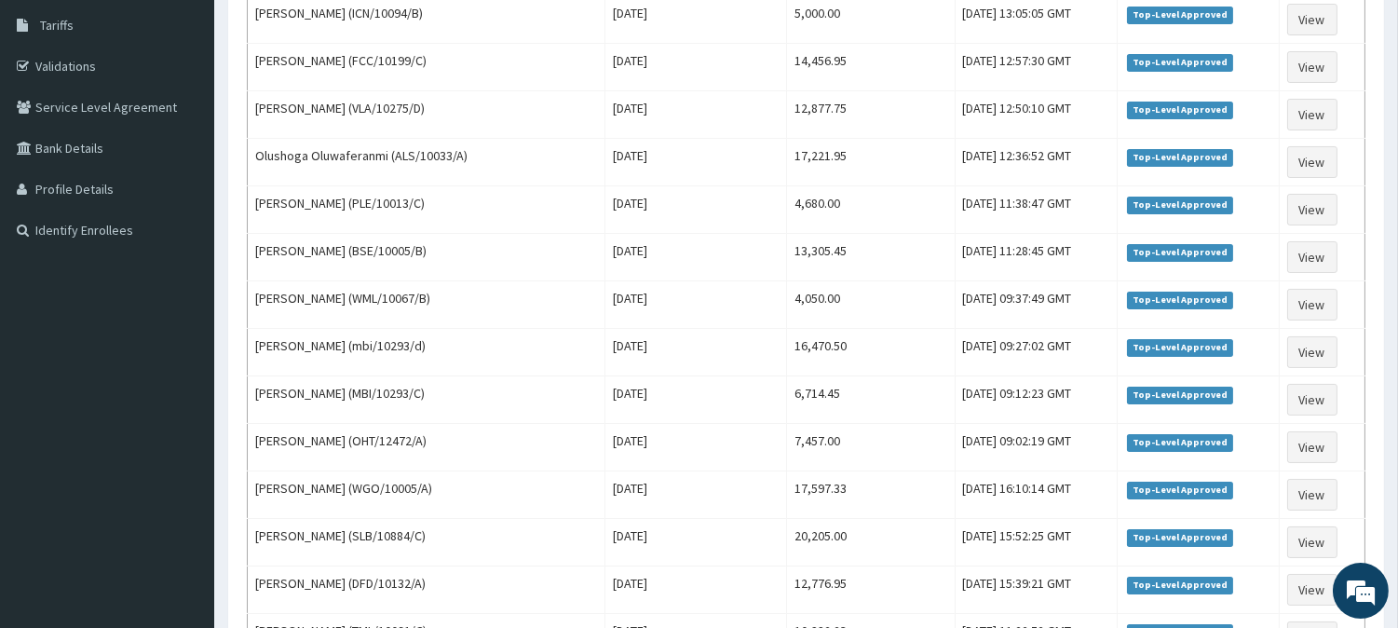
scroll to position [238, 0]
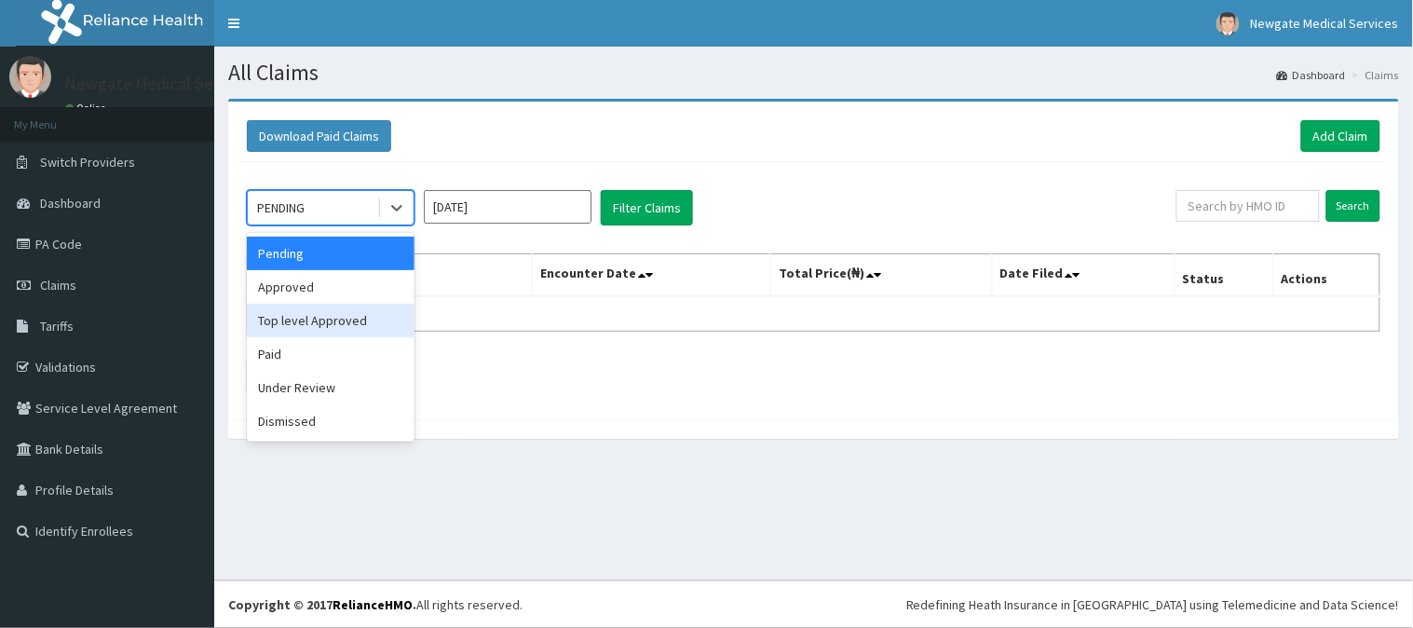
click at [331, 312] on div "Top level Approved" at bounding box center [331, 321] width 168 height 34
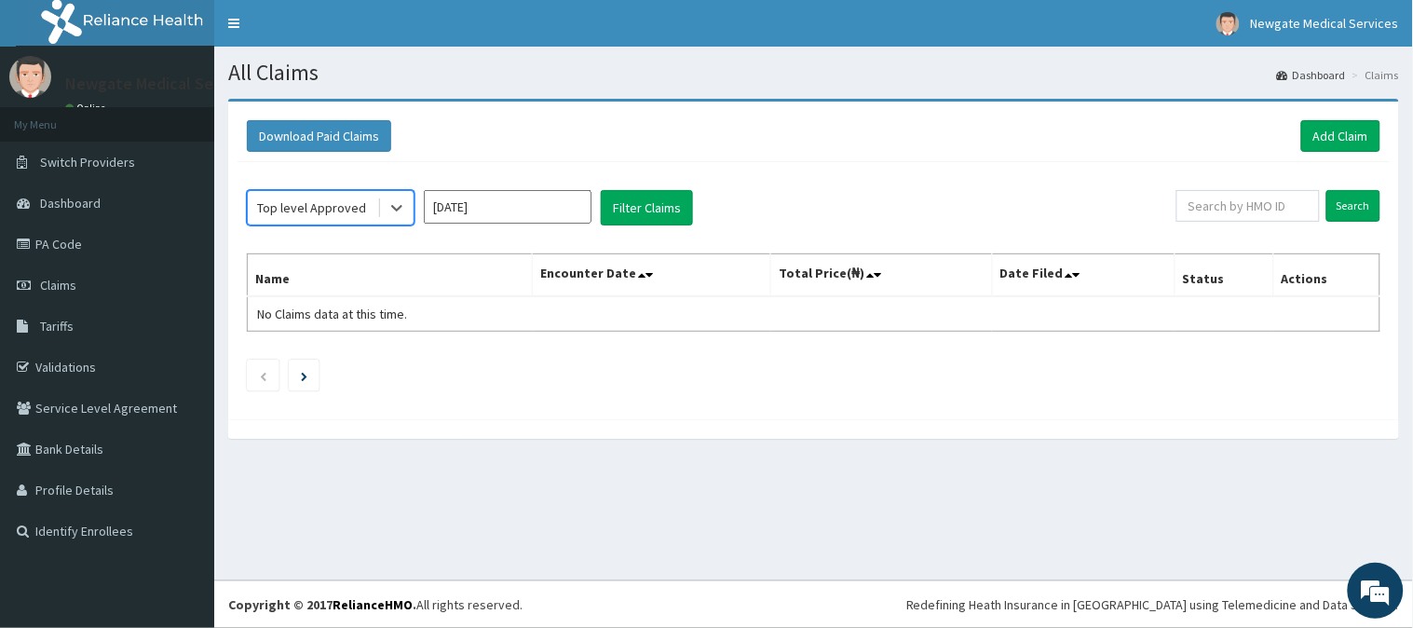
click at [523, 191] on input "[DATE]" at bounding box center [508, 207] width 168 height 34
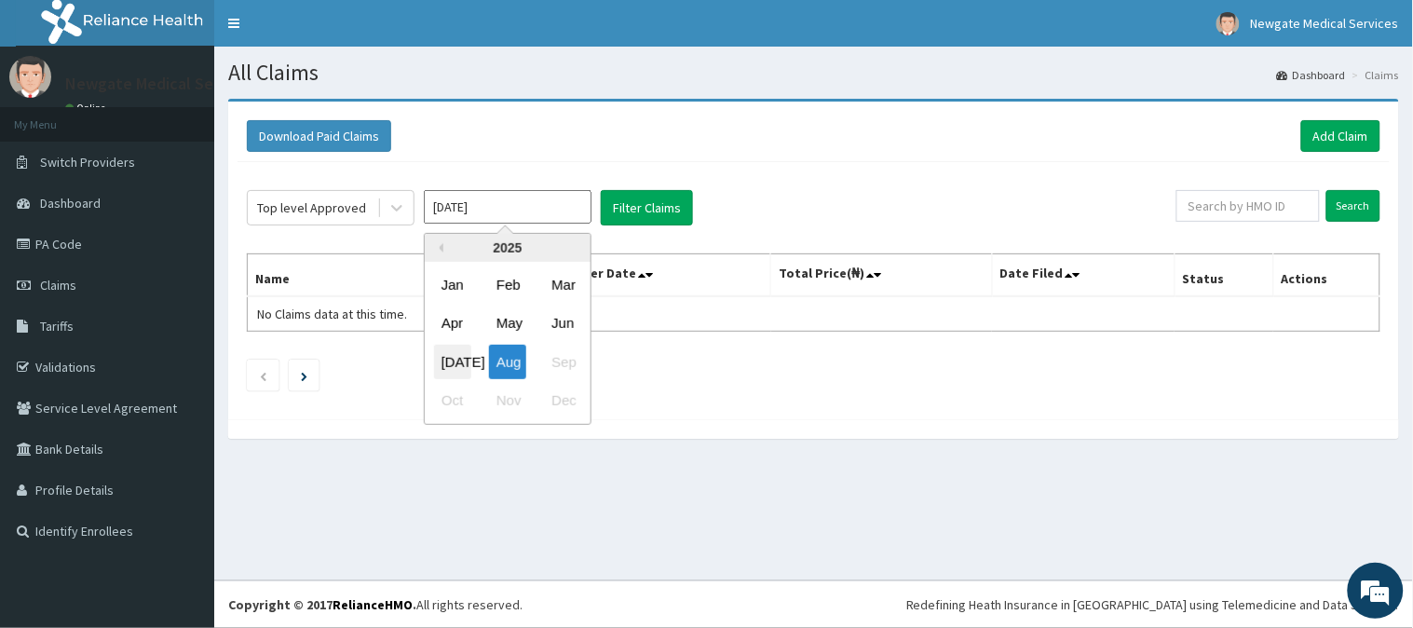
click at [454, 350] on div "[DATE]" at bounding box center [452, 362] width 37 height 34
type input "[DATE]"
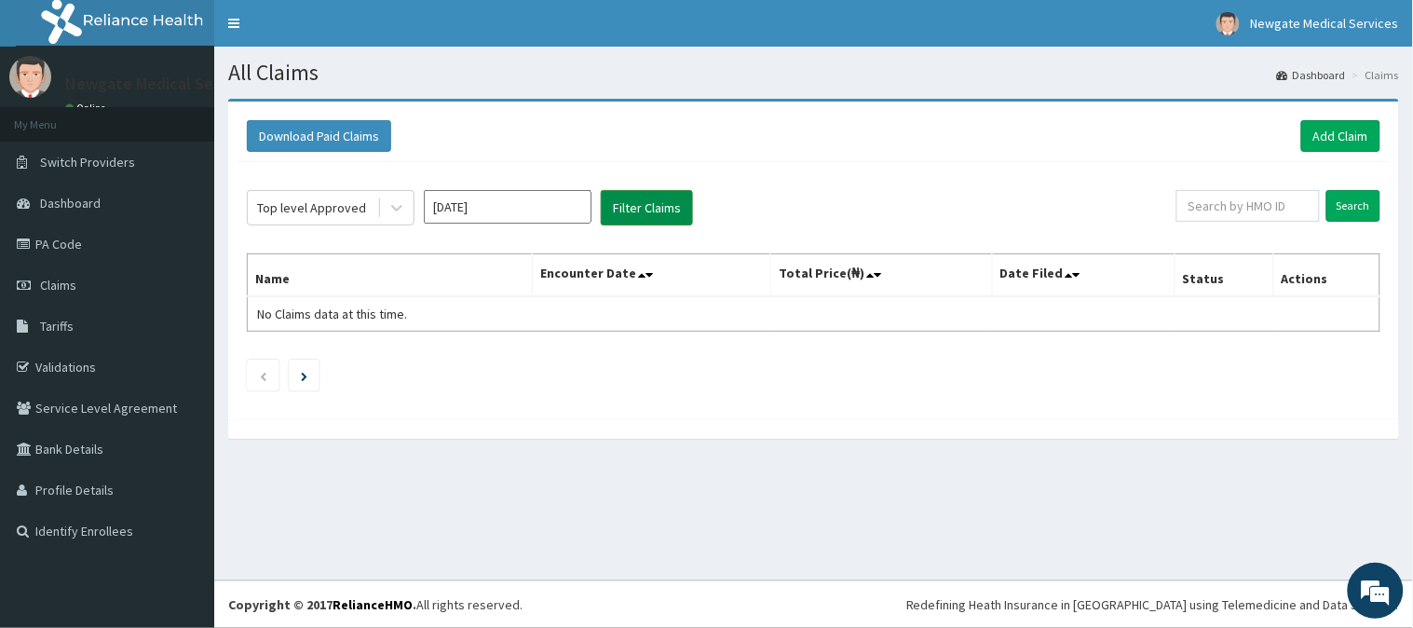
click at [626, 210] on button "Filter Claims" at bounding box center [647, 207] width 92 height 35
